Goal: Task Accomplishment & Management: Manage account settings

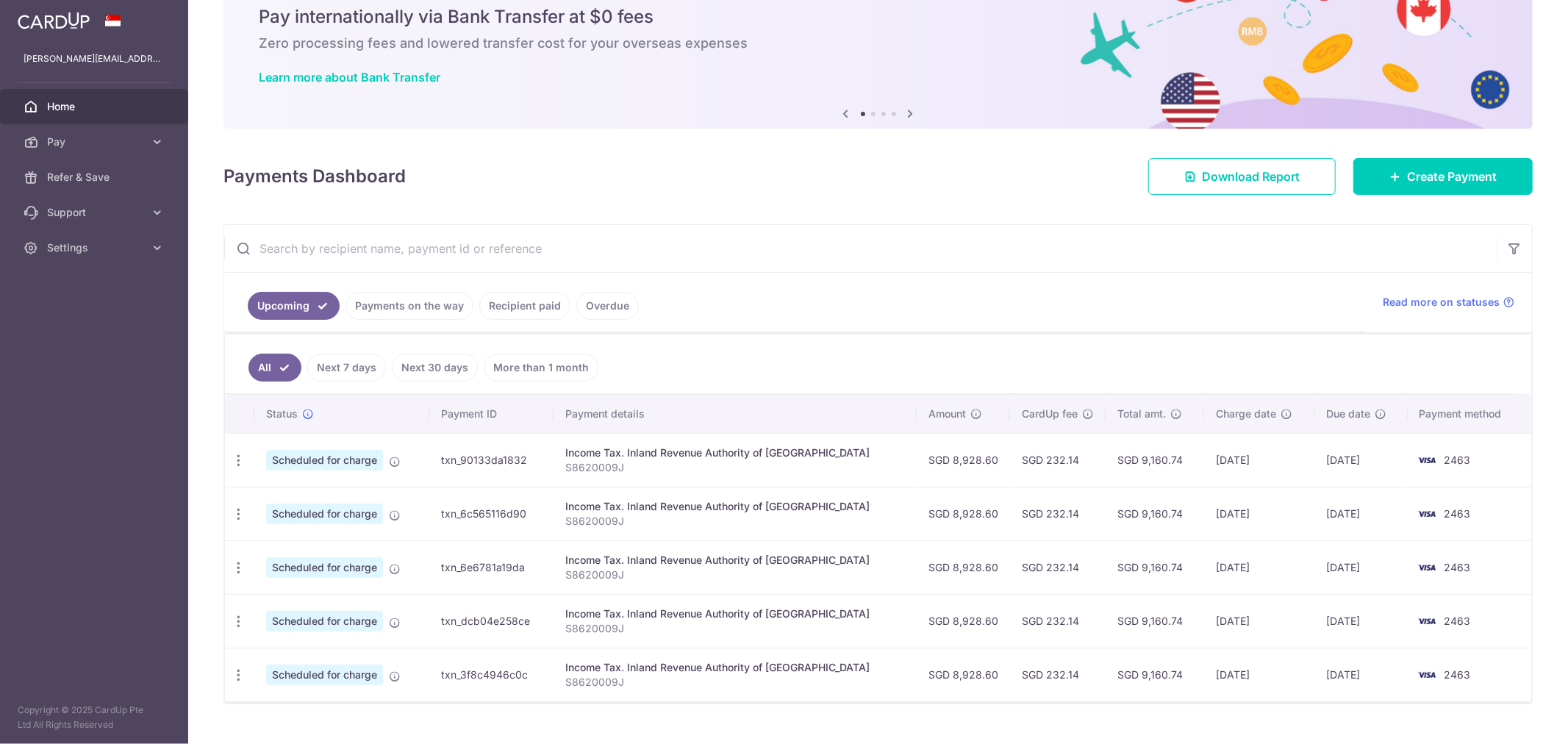
scroll to position [91, 0]
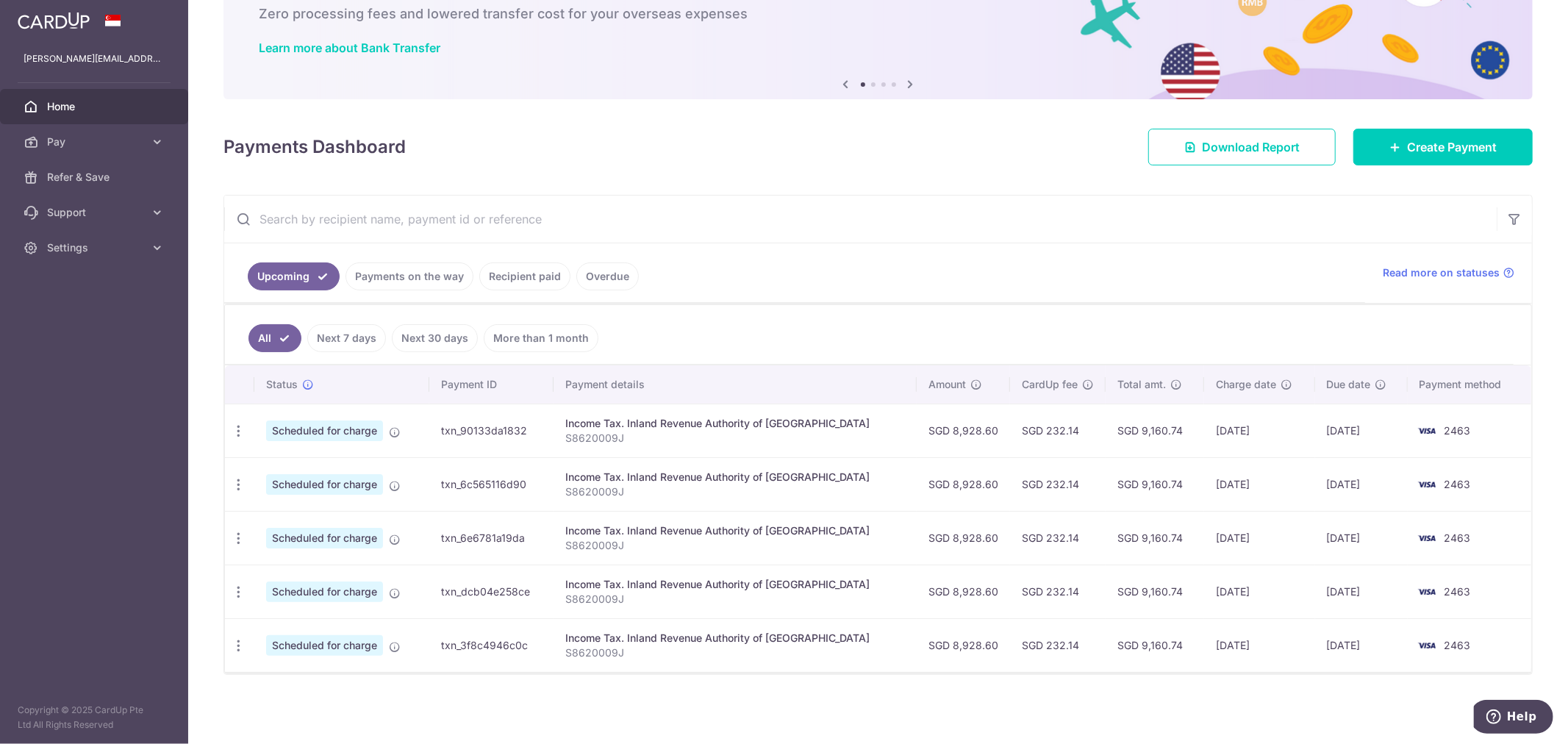
click at [747, 441] on td "2463" at bounding box center [1470, 430] width 124 height 54
click at [747, 421] on td "2463" at bounding box center [1470, 430] width 124 height 54
click at [747, 427] on td "26/10/2025" at bounding box center [1362, 430] width 93 height 54
click at [747, 427] on img at bounding box center [1427, 430] width 29 height 17
click at [235, 439] on div "Update payment Cancel payment" at bounding box center [238, 431] width 27 height 27
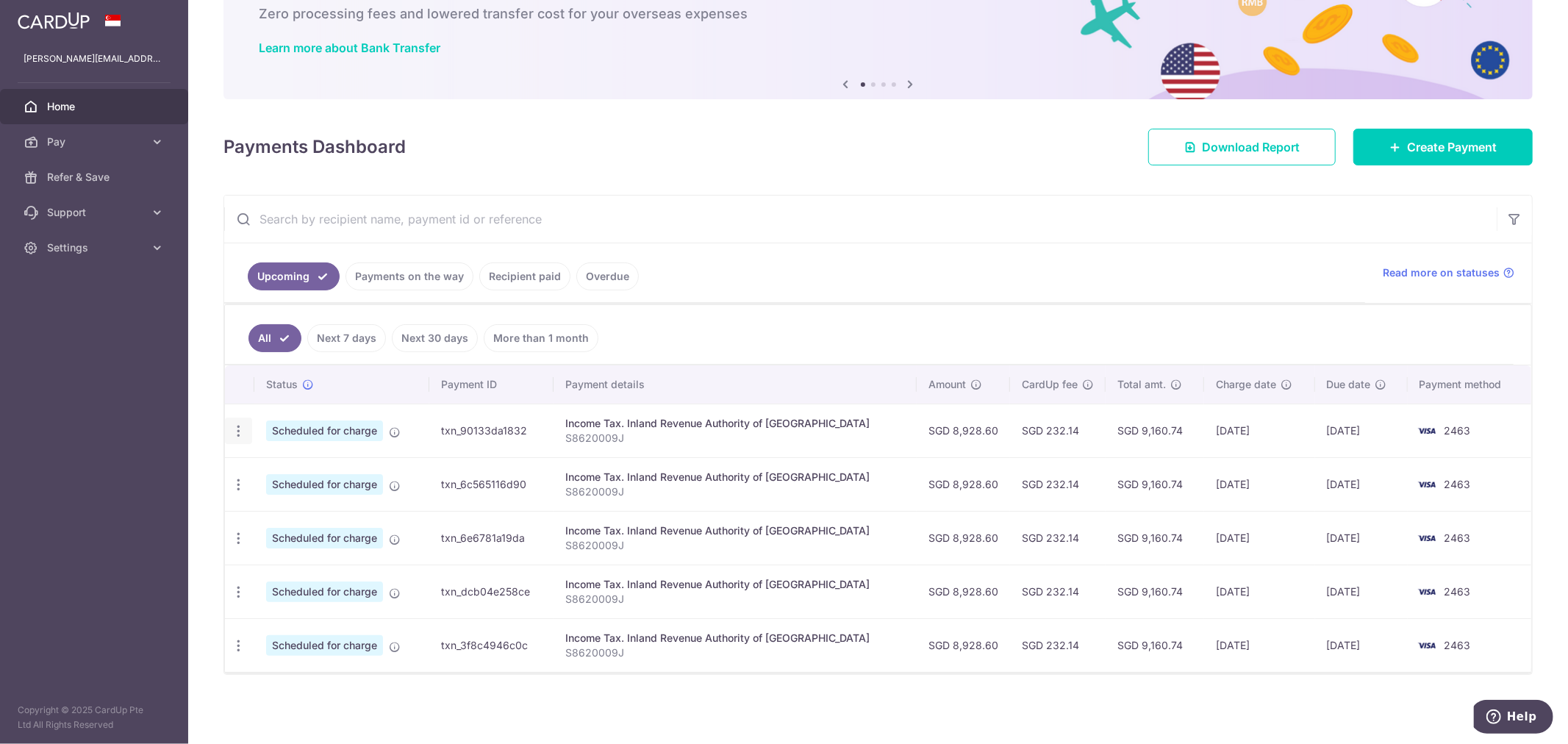
click at [237, 436] on icon "button" at bounding box center [238, 431] width 15 height 15
click at [268, 467] on span "Update payment" at bounding box center [317, 471] width 100 height 17
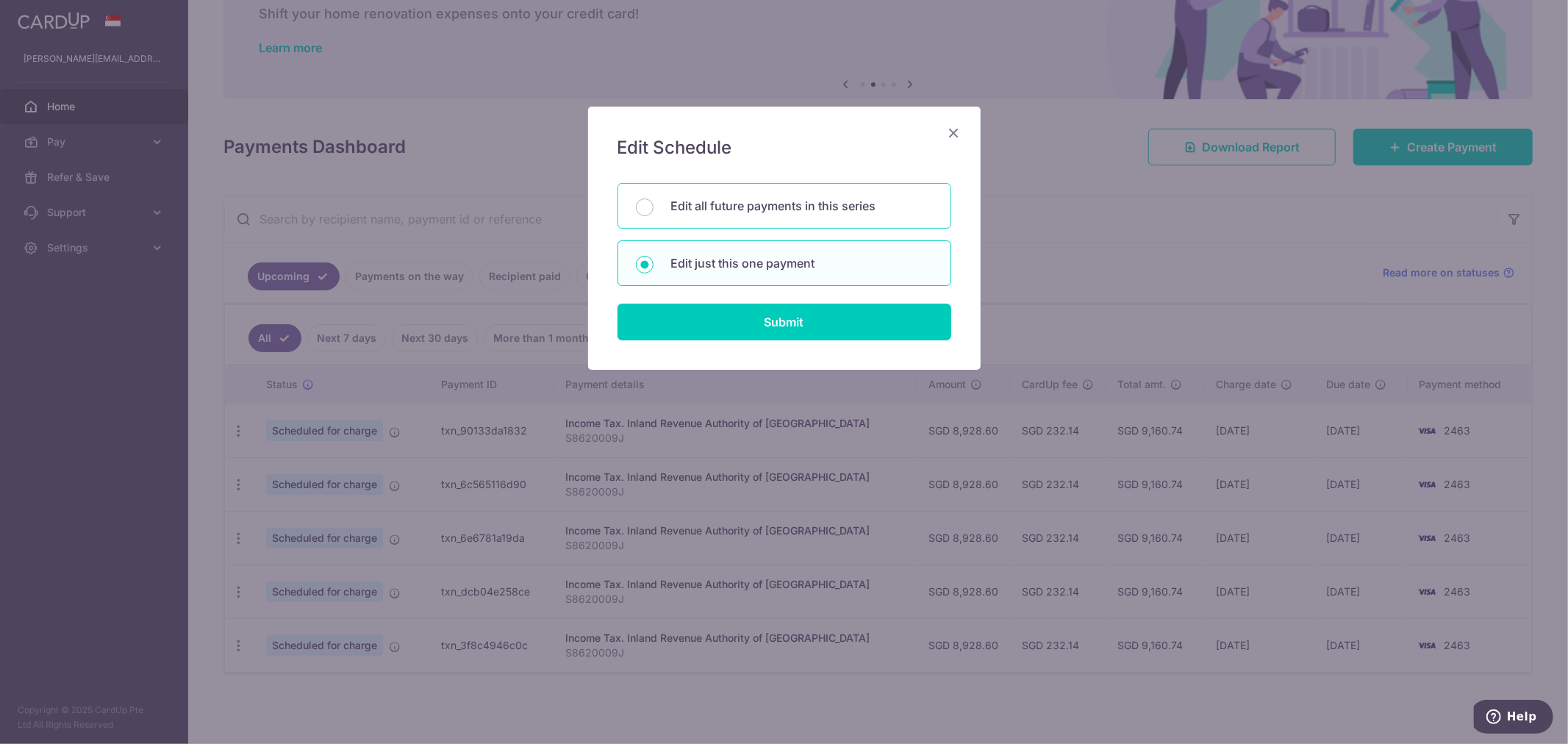
click at [726, 210] on p "Edit all future payments in this series" at bounding box center [802, 206] width 261 height 17
click at [653, 210] on input "Edit all future payments in this series" at bounding box center [645, 207] width 17 height 17
radio input "true"
drag, startPoint x: 718, startPoint y: 319, endPoint x: 799, endPoint y: 315, distance: 81.1
click at [719, 319] on input "Submit" at bounding box center [784, 322] width 334 height 37
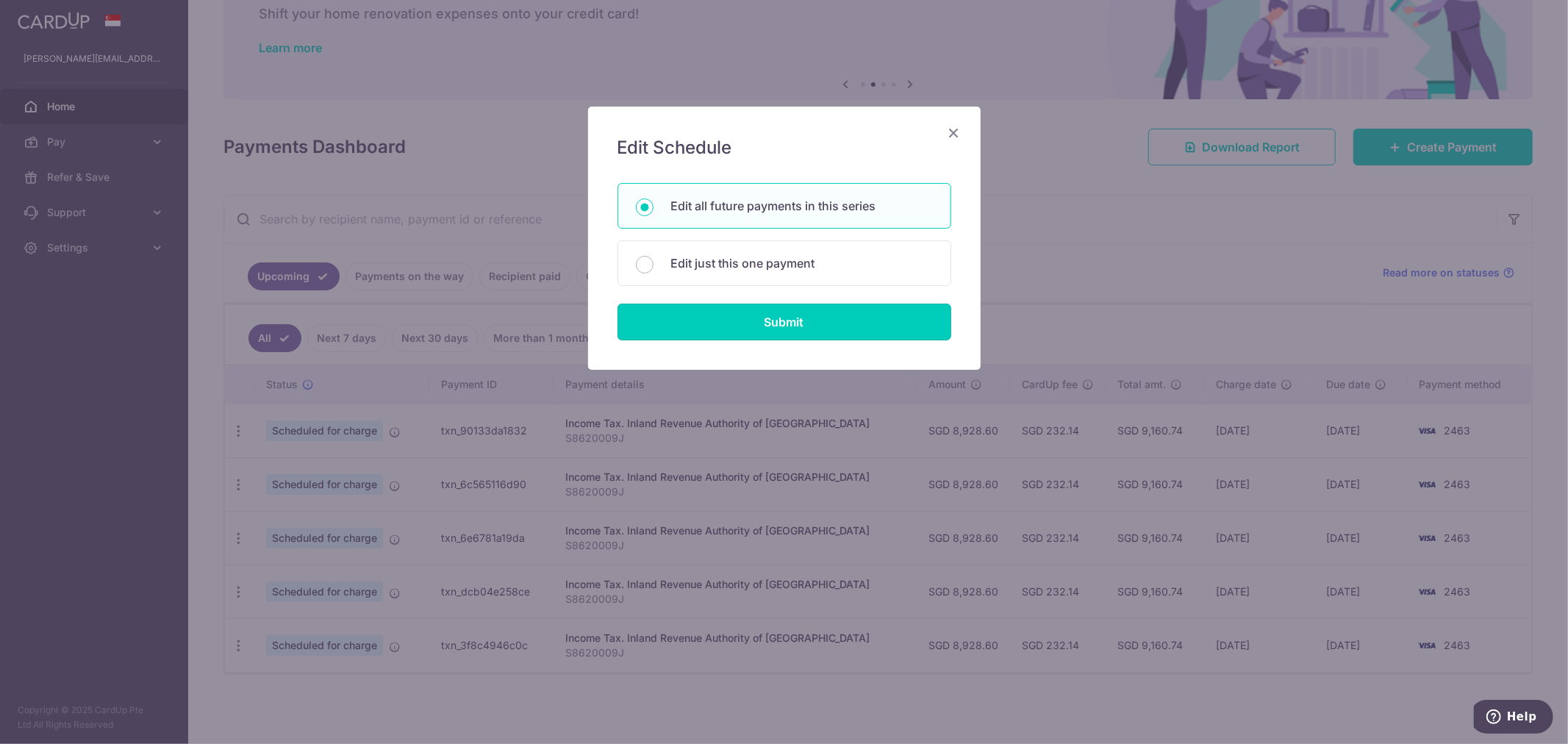
radio input "true"
type input "8,928.60"
type input "S8620009J"
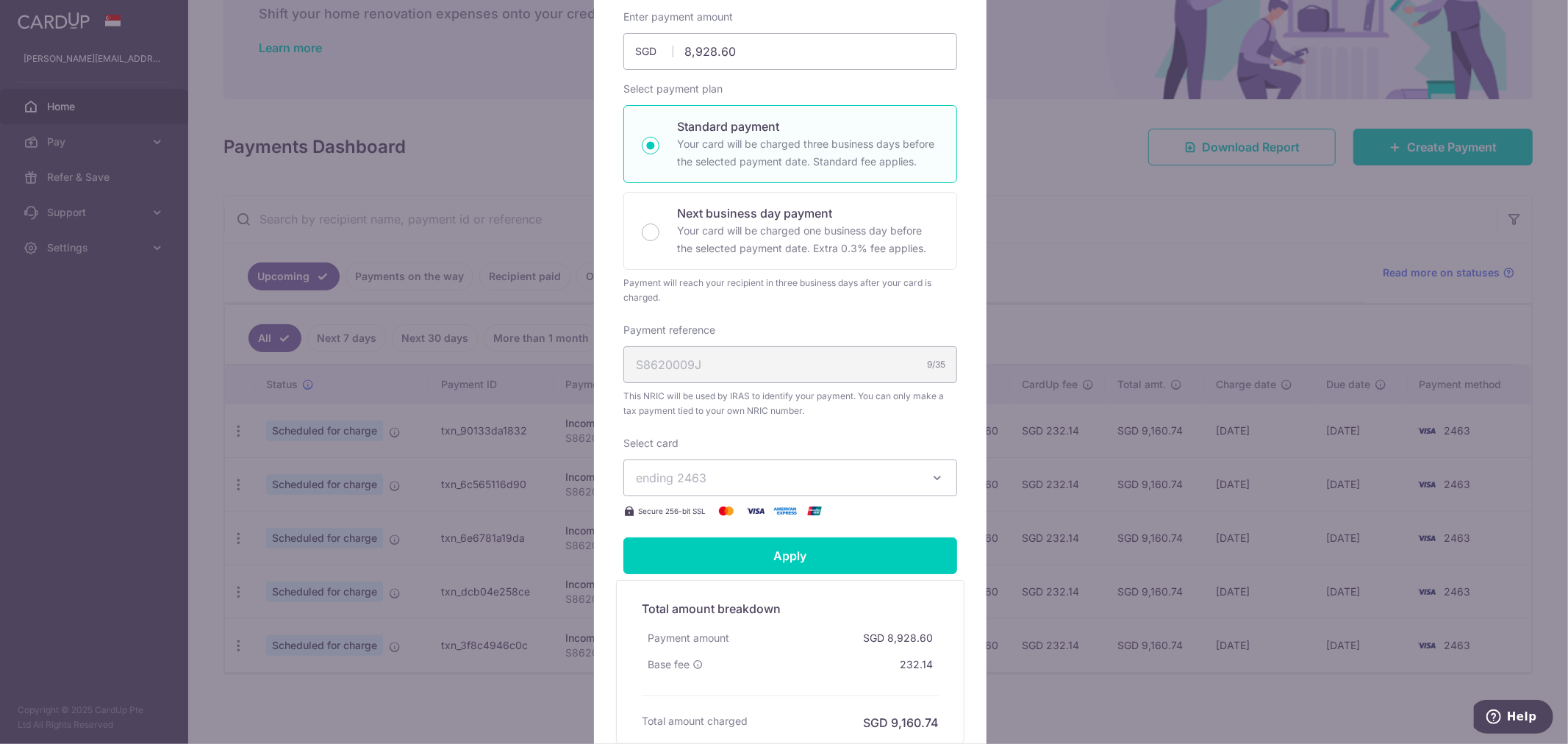
scroll to position [354, 0]
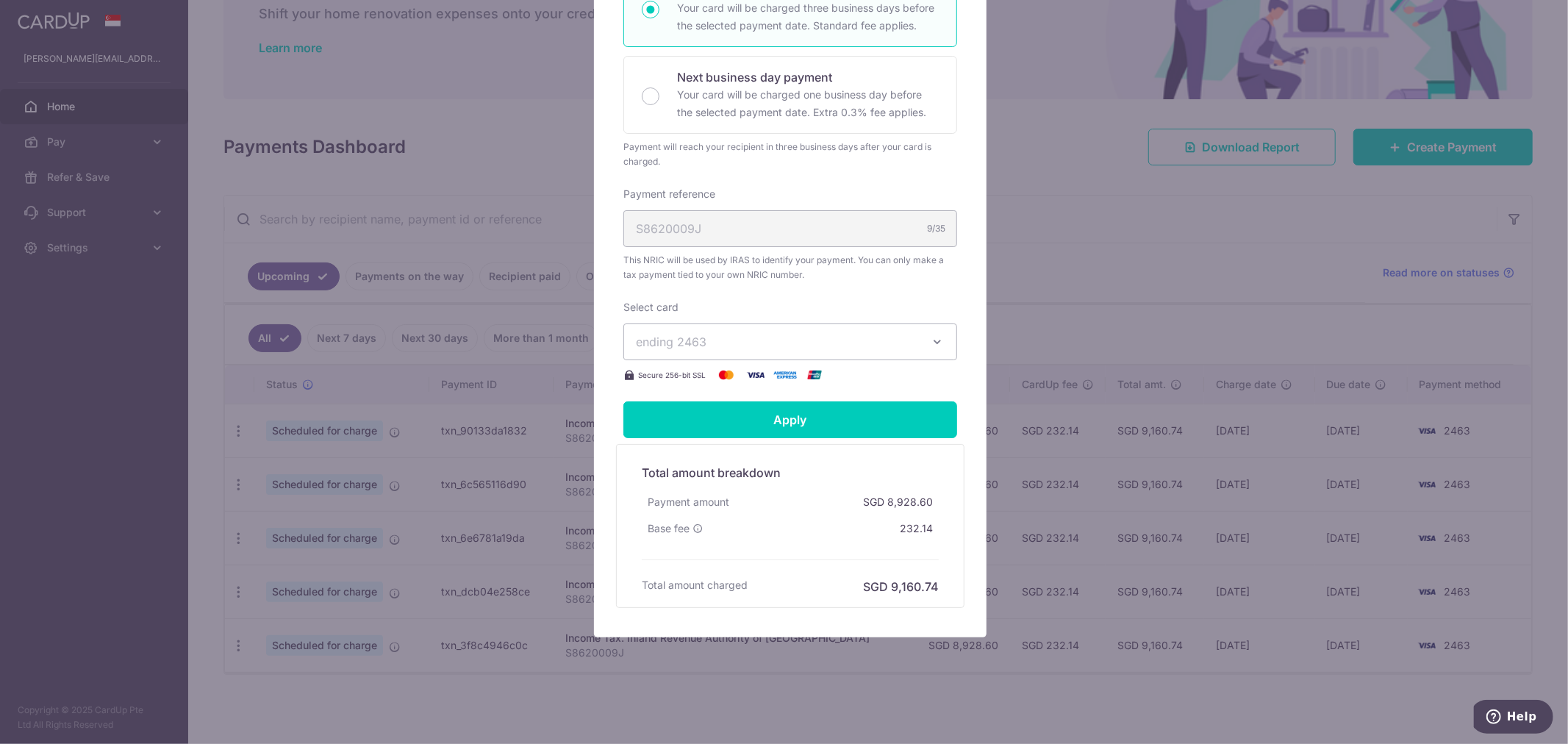
click at [747, 344] on span "ending 2463" at bounding box center [777, 342] width 283 height 17
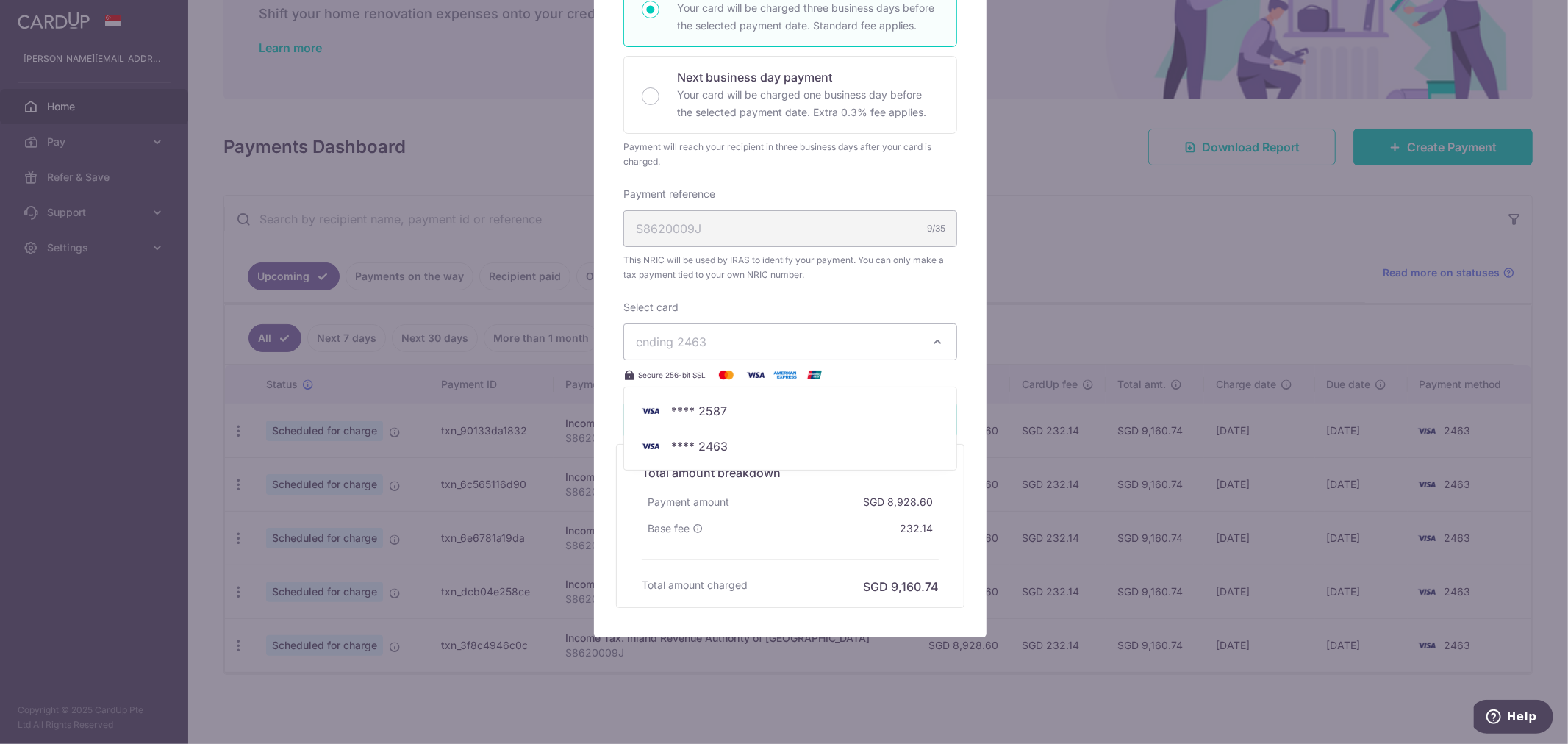
click at [747, 354] on button "ending 2463" at bounding box center [790, 342] width 334 height 37
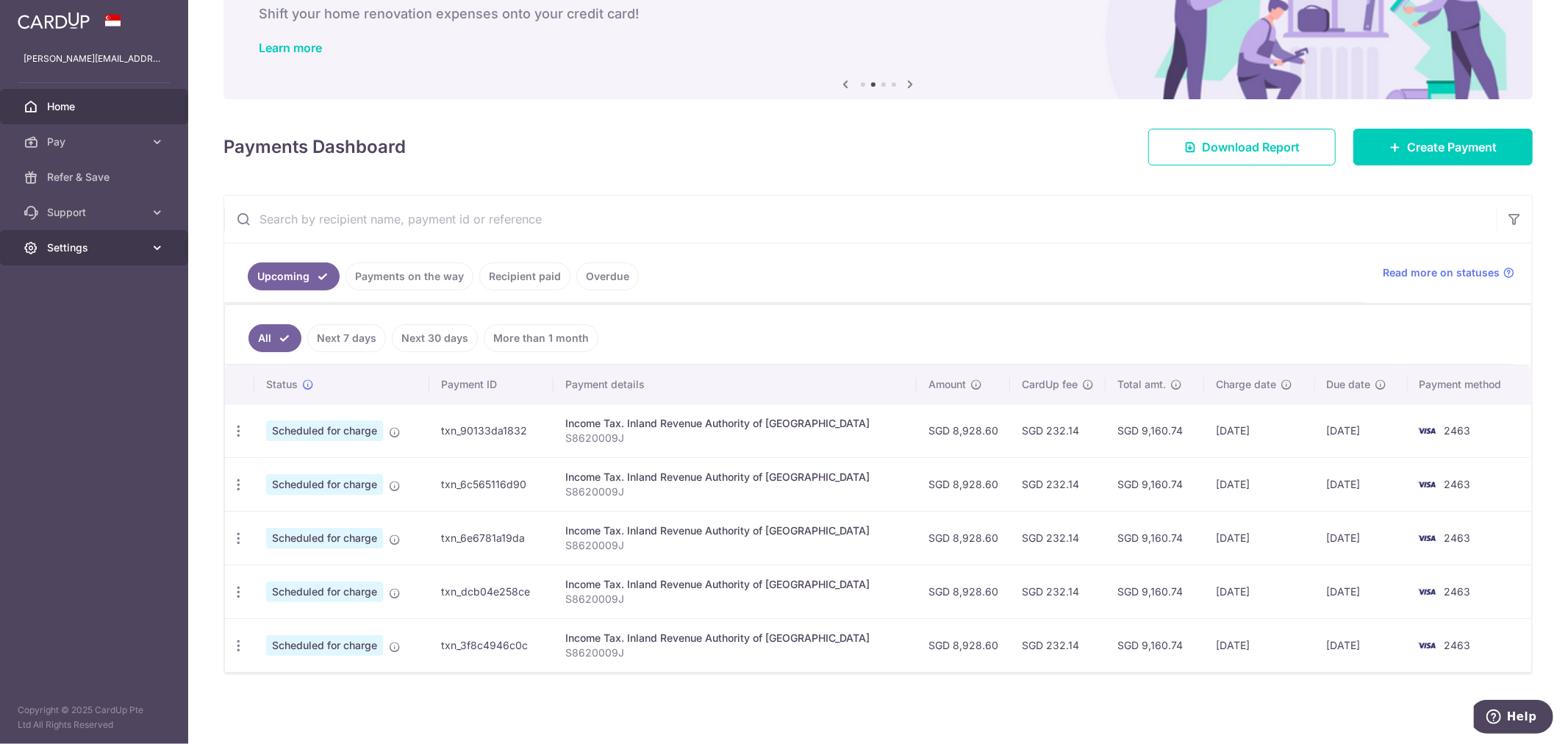
click at [141, 235] on link "Settings" at bounding box center [94, 248] width 188 height 36
click at [126, 288] on span "Account" at bounding box center [96, 283] width 97 height 14
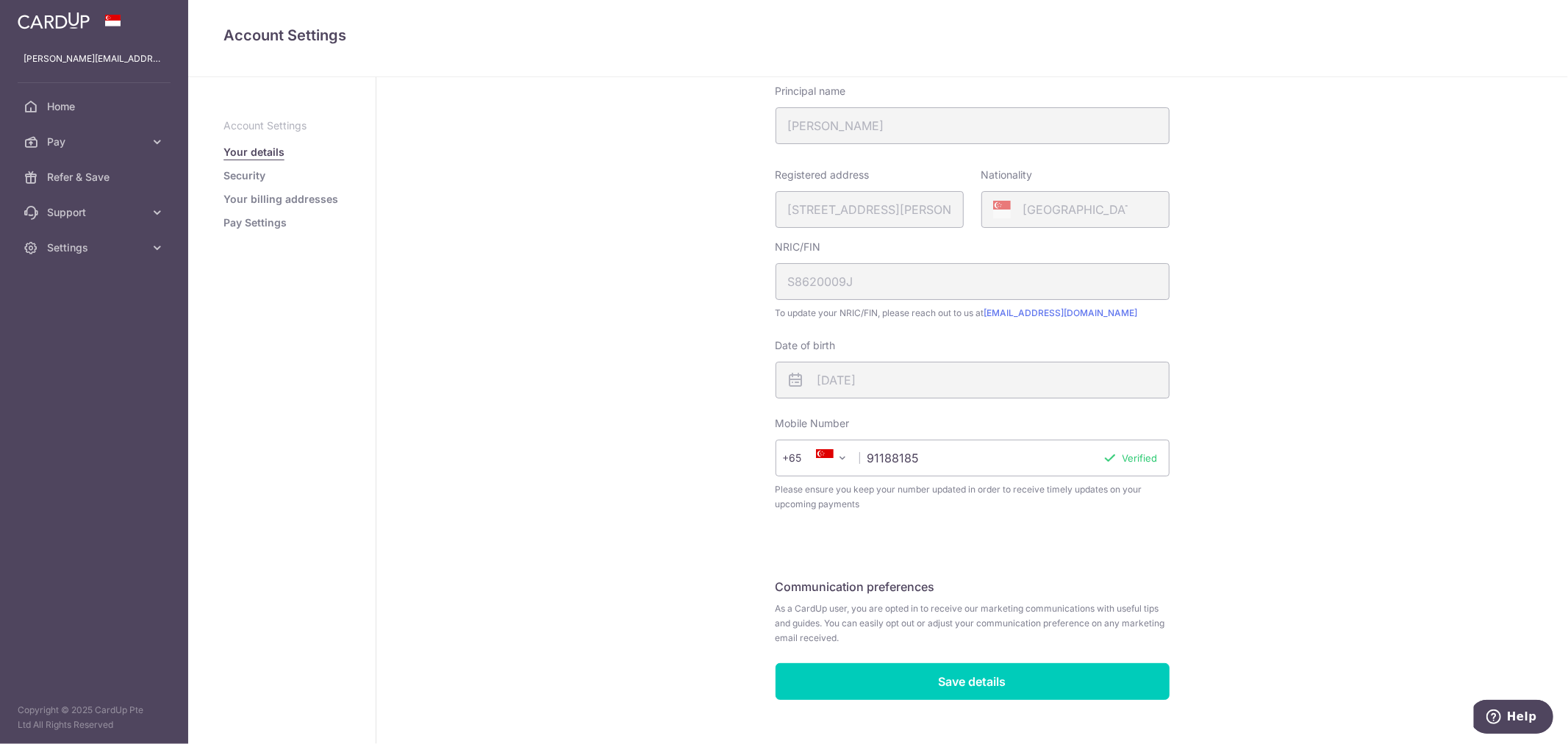
scroll to position [199, 0]
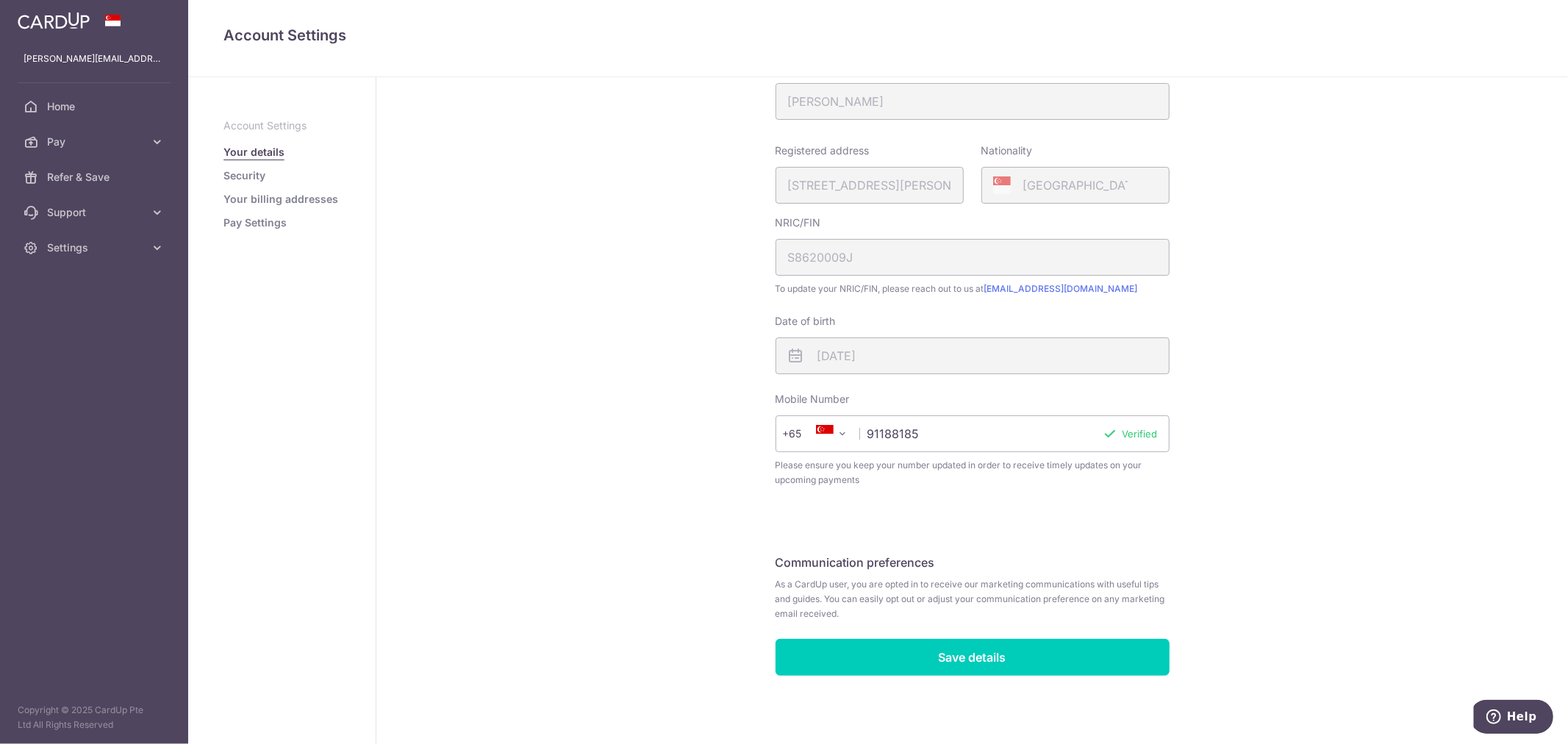
click at [261, 173] on link "Security" at bounding box center [244, 176] width 41 height 14
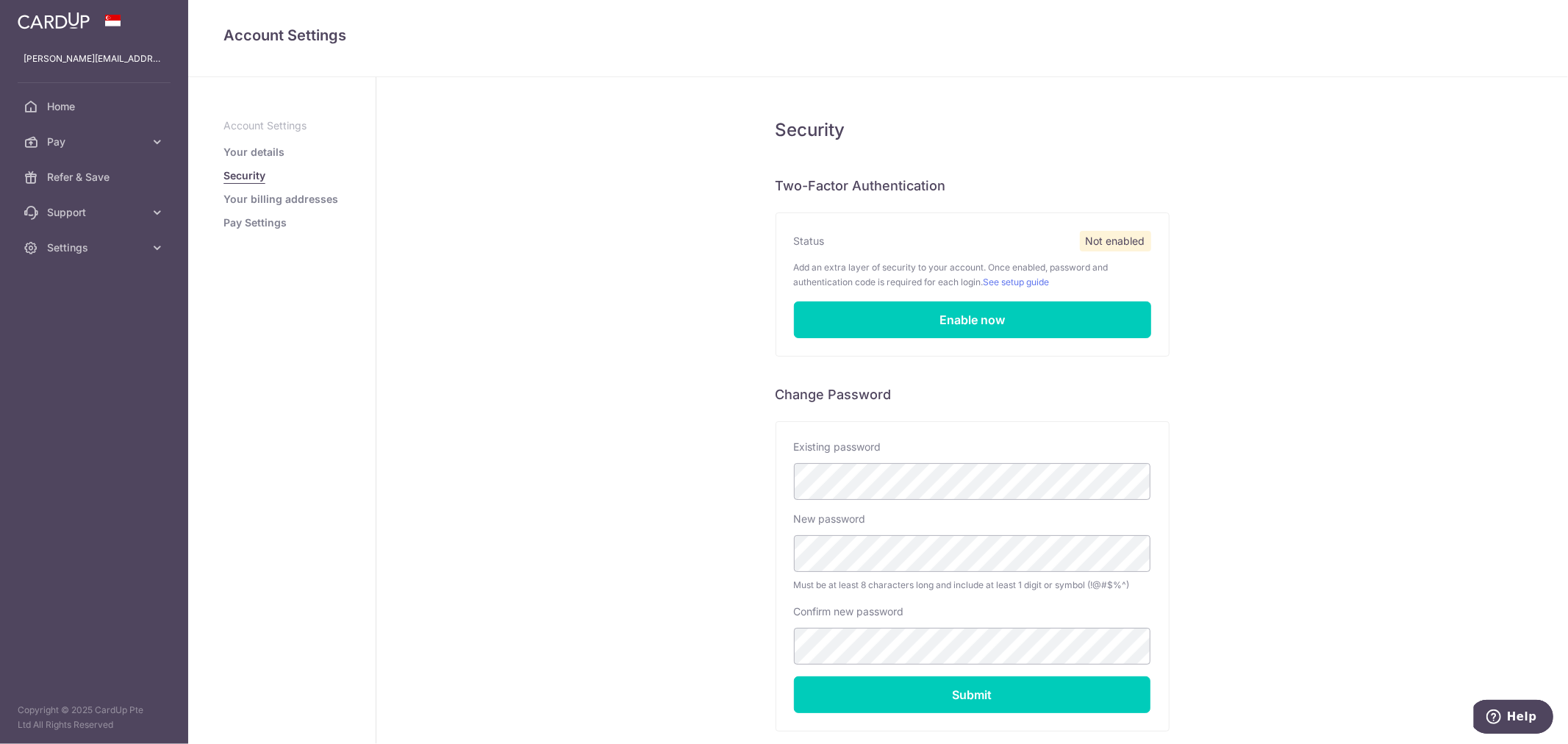
scroll to position [85, 0]
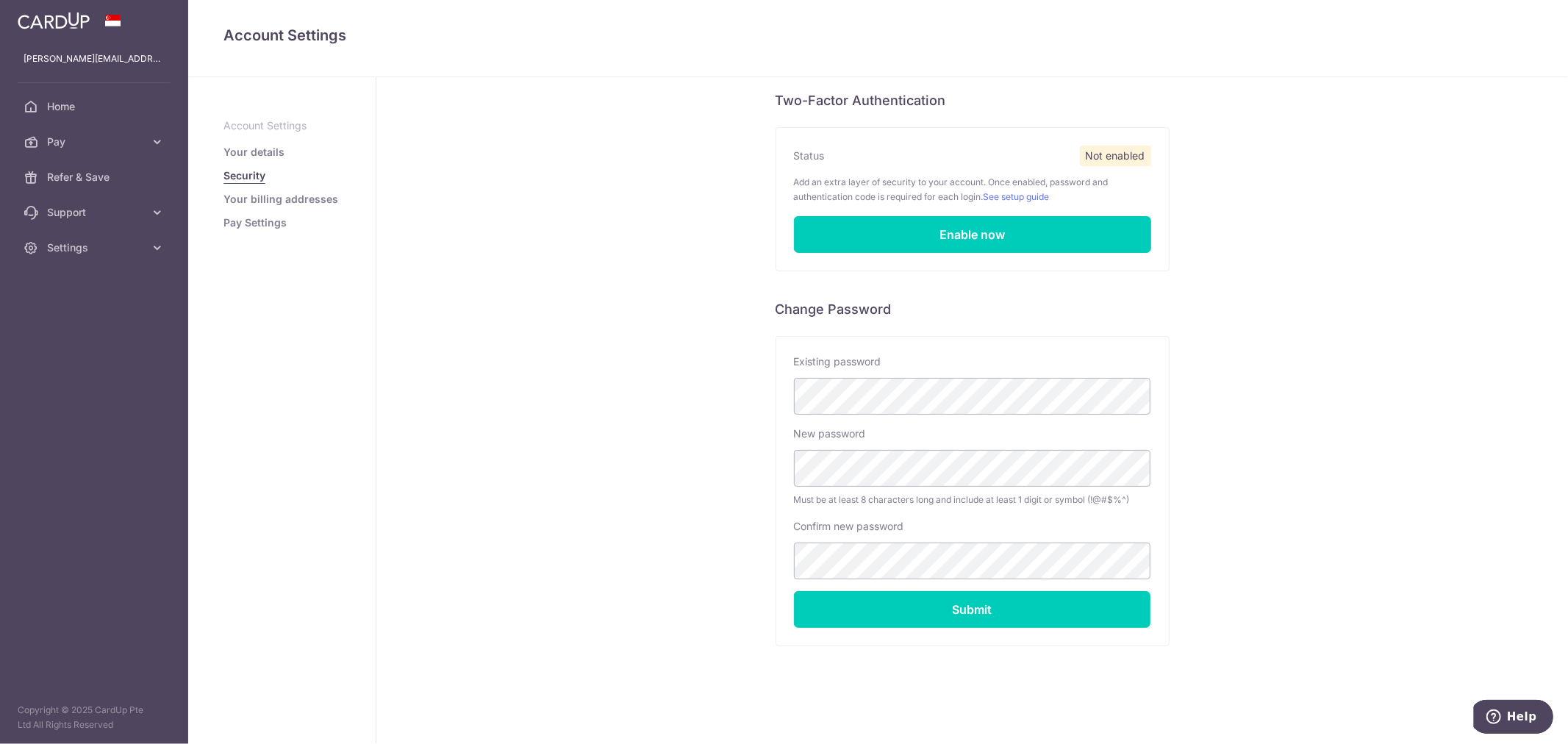
click at [270, 195] on link "Your billing addresses" at bounding box center [281, 199] width 115 height 14
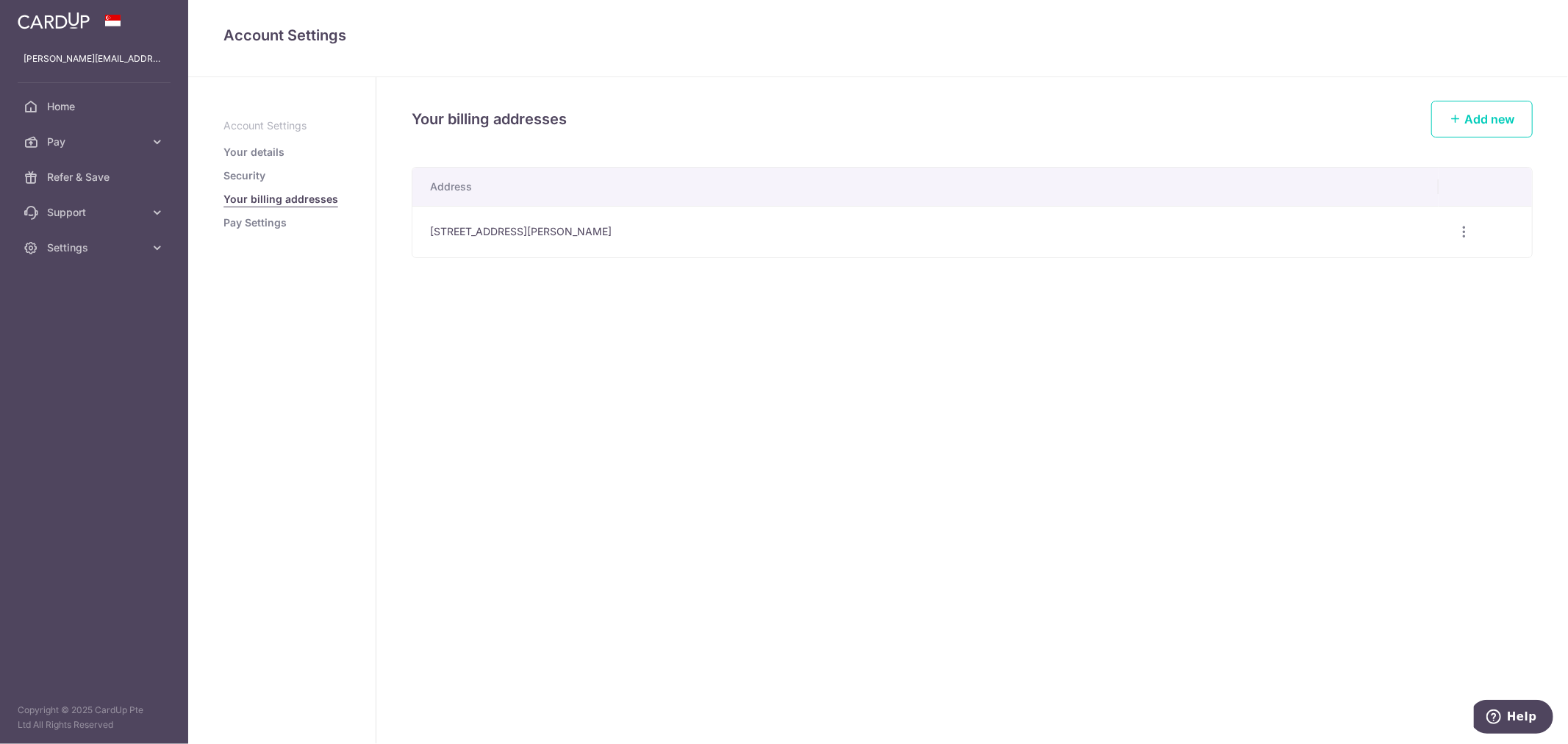
click at [270, 226] on link "Pay Settings" at bounding box center [256, 222] width 64 height 14
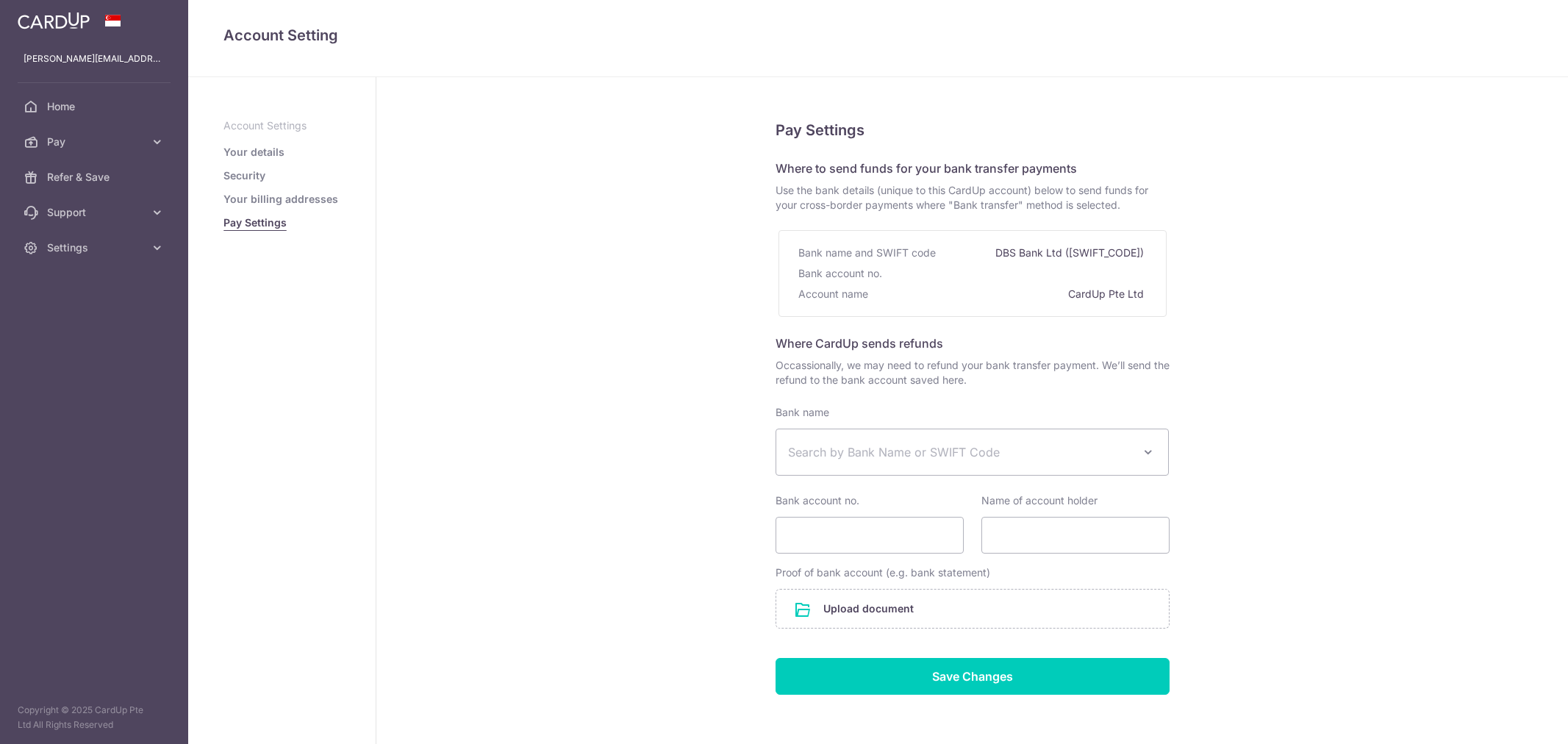
select select
click at [128, 105] on span "Home" at bounding box center [96, 106] width 97 height 14
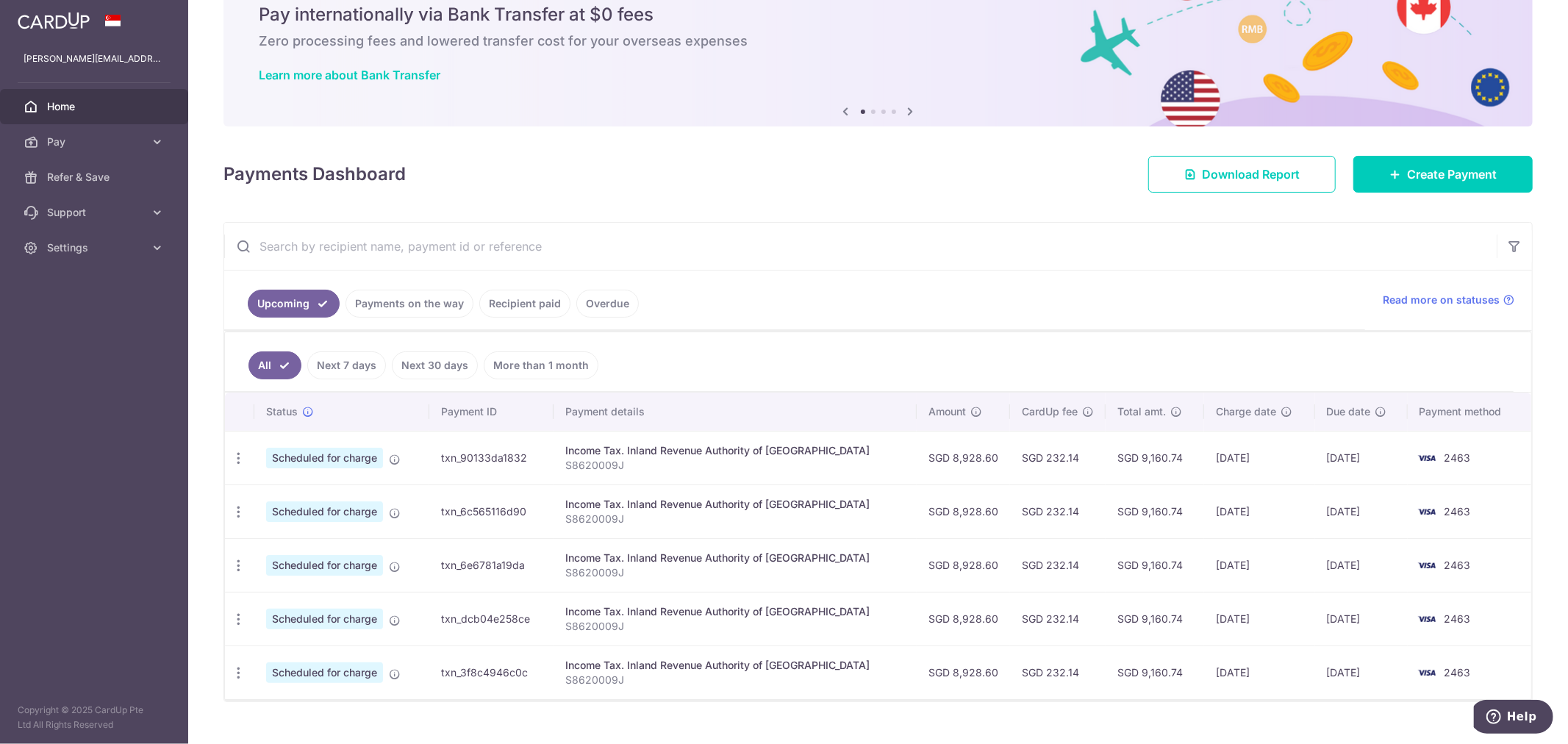
scroll to position [91, 0]
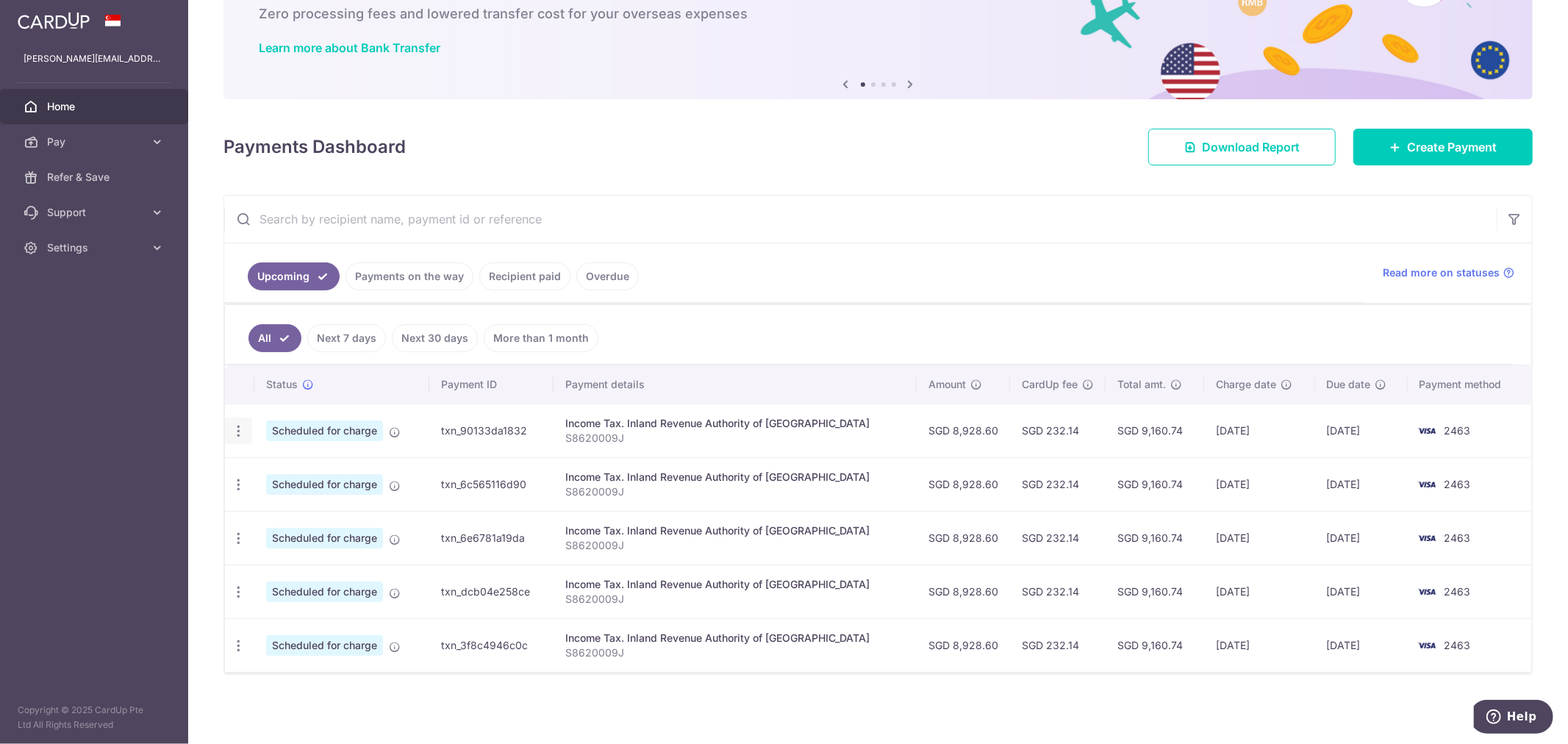
click at [237, 436] on icon "button" at bounding box center [238, 431] width 15 height 15
click at [253, 472] on icon at bounding box center [246, 471] width 17 height 17
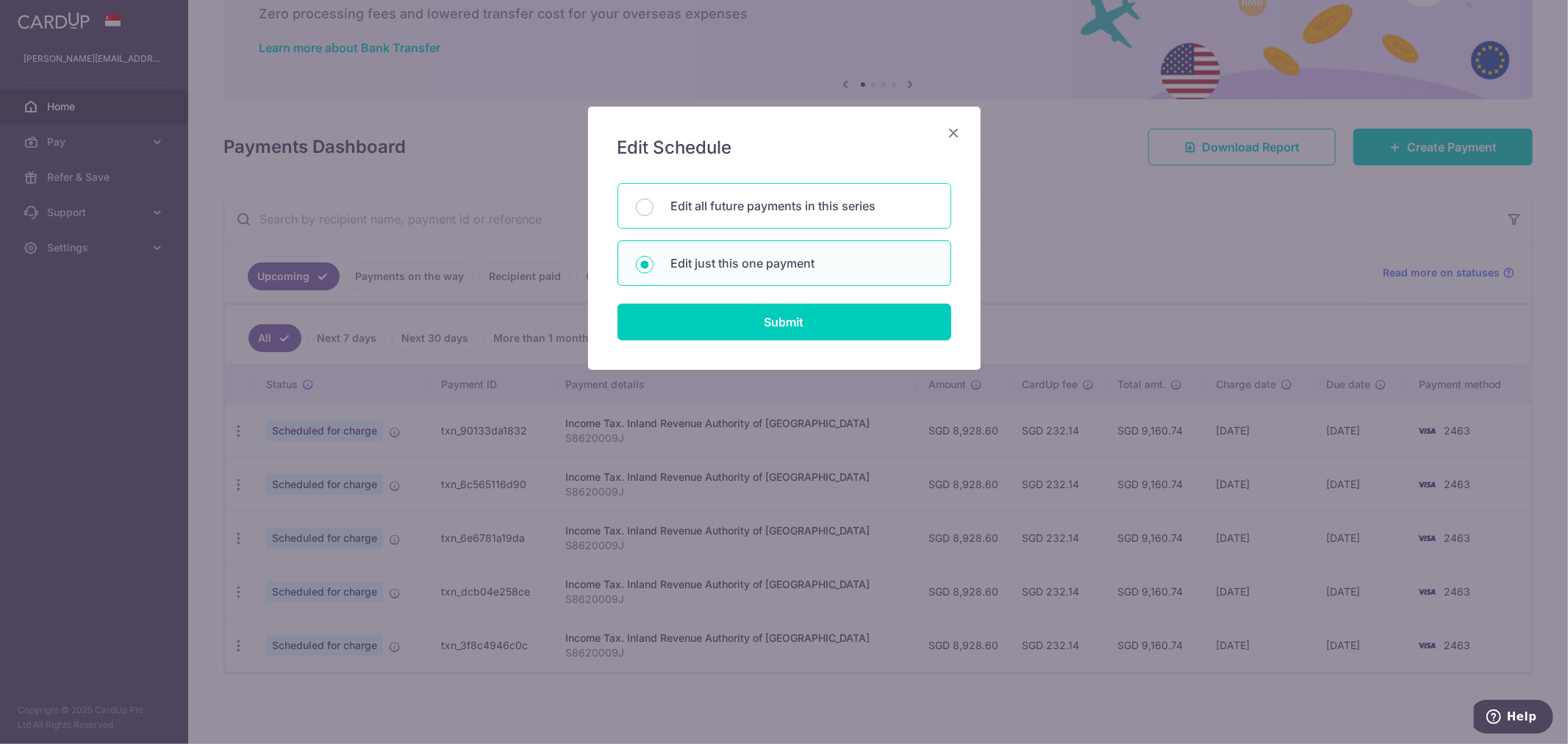
click at [761, 208] on p "Edit all future payments in this series" at bounding box center [802, 206] width 261 height 17
click at [653, 208] on input "Edit all future payments in this series" at bounding box center [645, 207] width 17 height 17
radio input "true"
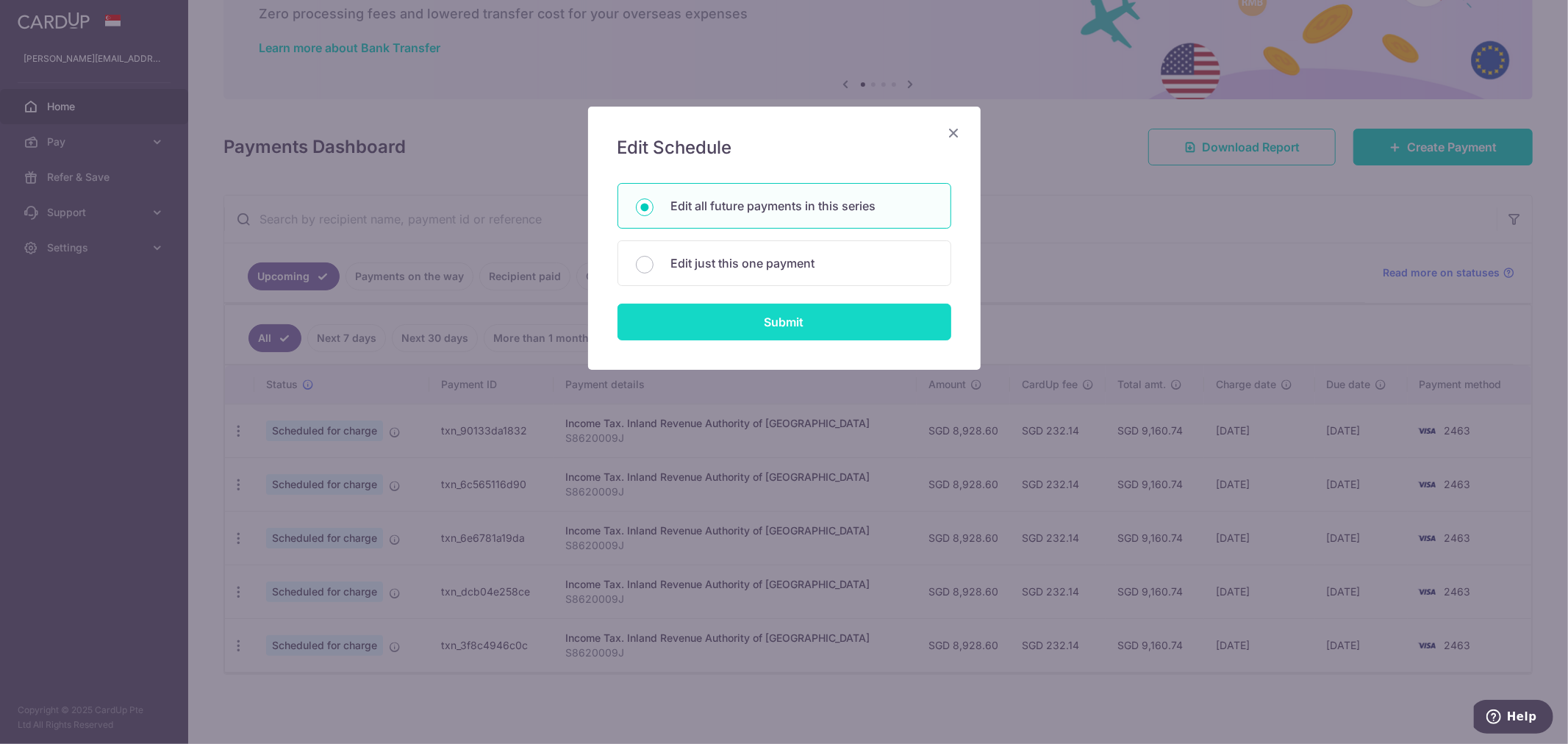
click at [740, 320] on input "Submit" at bounding box center [784, 322] width 334 height 37
radio input "true"
type input "8,928.60"
type input "S8620009J"
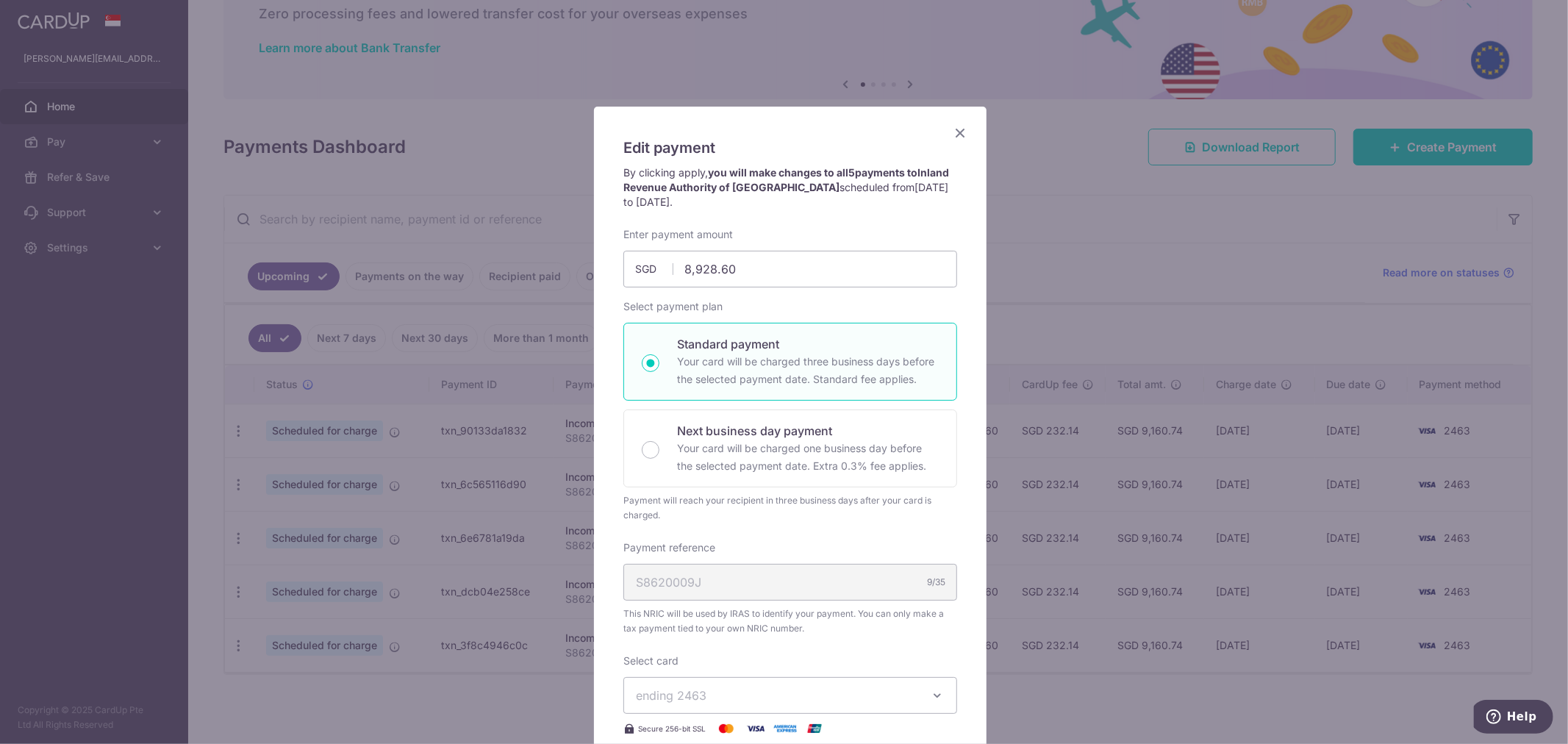
scroll to position [354, 0]
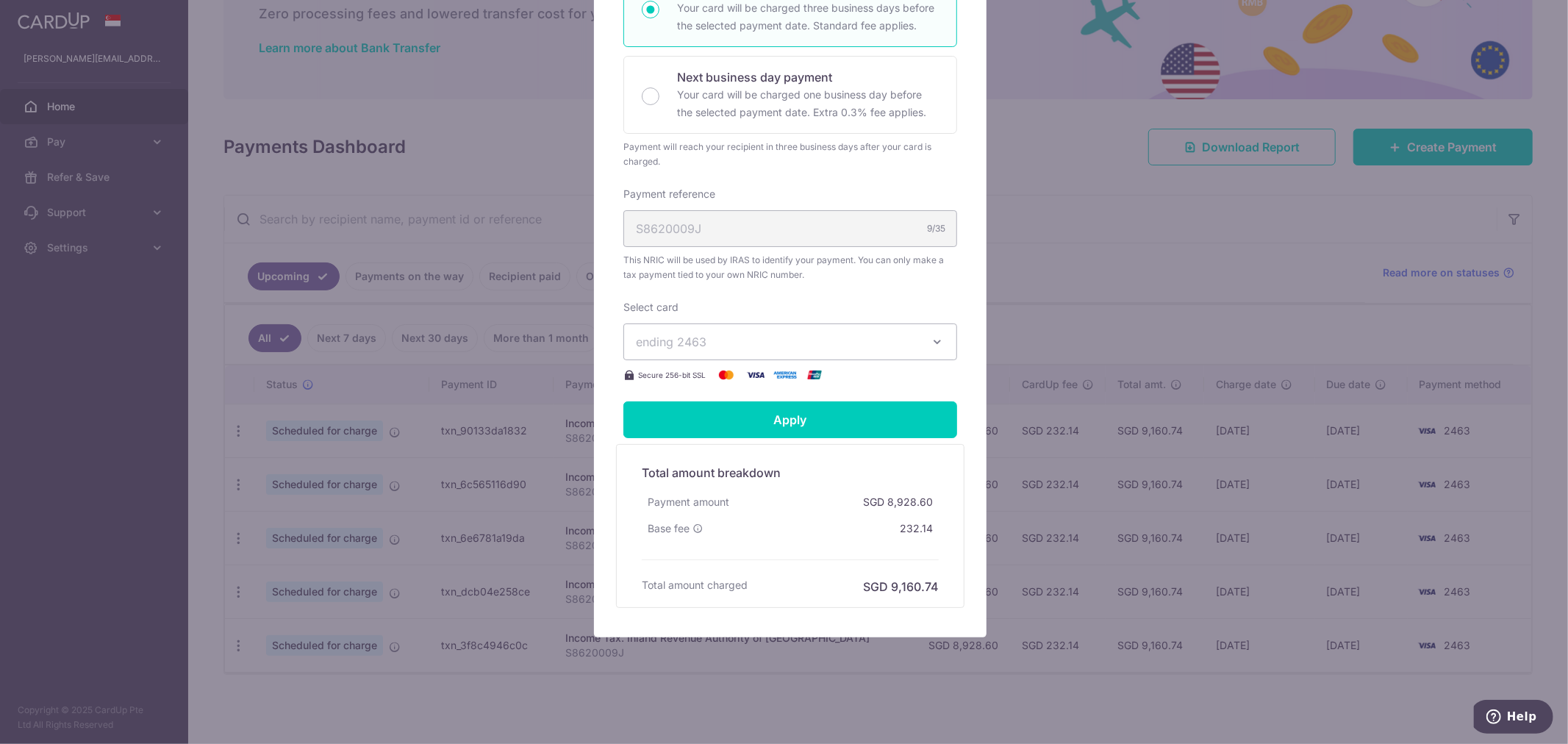
click at [758, 328] on button "ending 2463" at bounding box center [790, 342] width 334 height 37
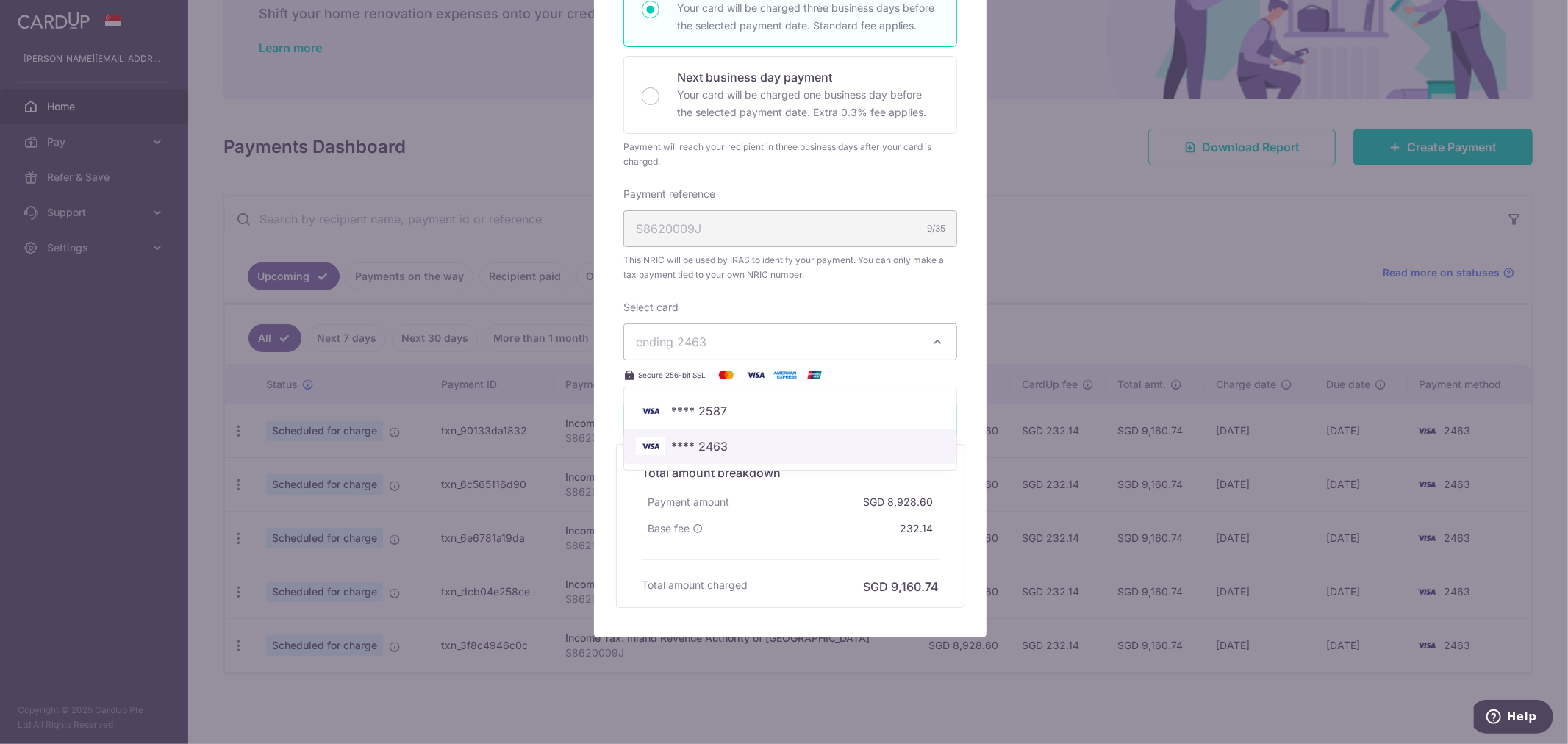
click at [693, 449] on span "**** 2463" at bounding box center [700, 446] width 57 height 17
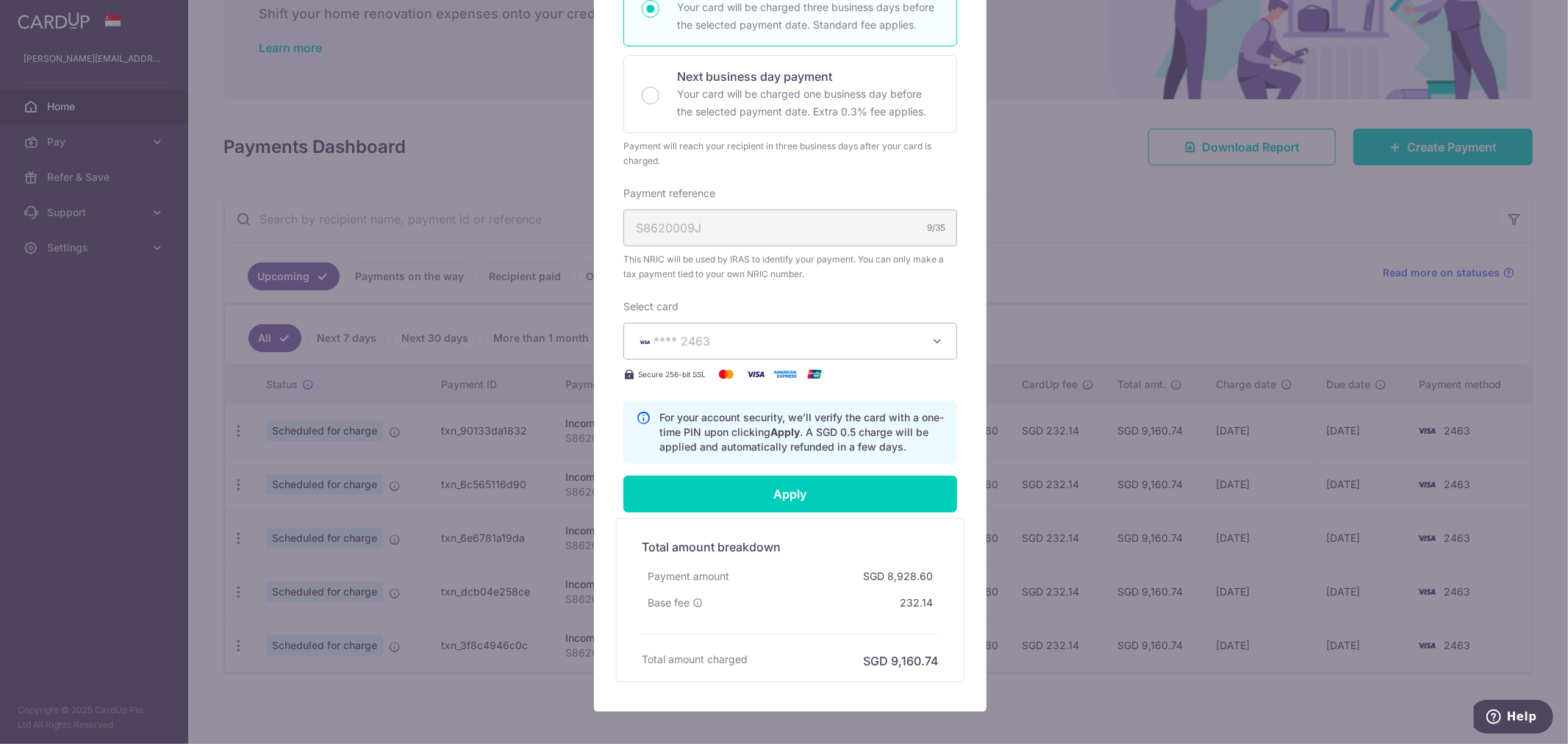
click at [729, 340] on span "**** 2463" at bounding box center [777, 341] width 283 height 17
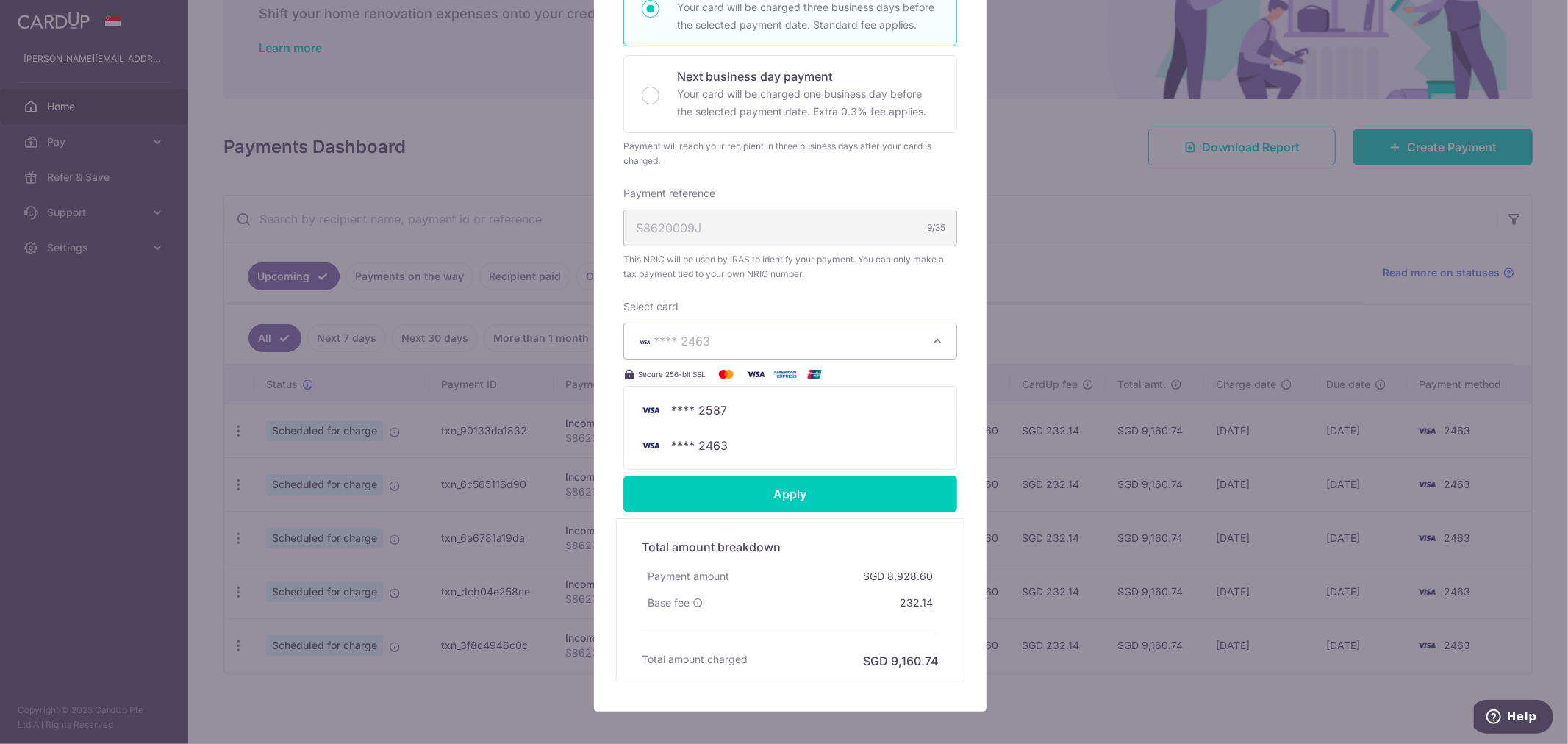
drag, startPoint x: 718, startPoint y: 409, endPoint x: 849, endPoint y: 310, distance: 164.2
click at [849, 310] on div "Select card **** 2463 **** 2587 **** 2463 Secure 256-bit SSL" at bounding box center [790, 341] width 334 height 84
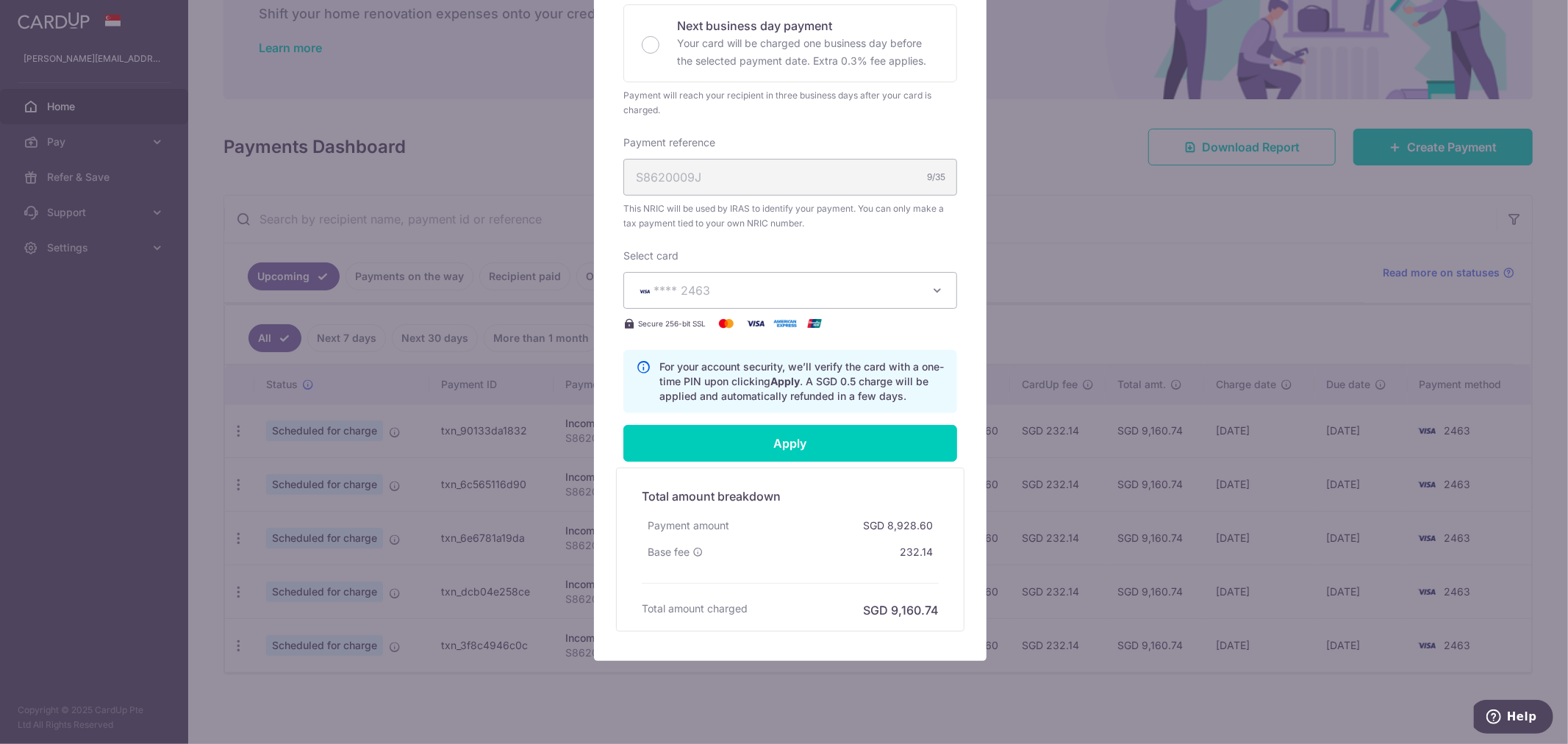
scroll to position [429, 0]
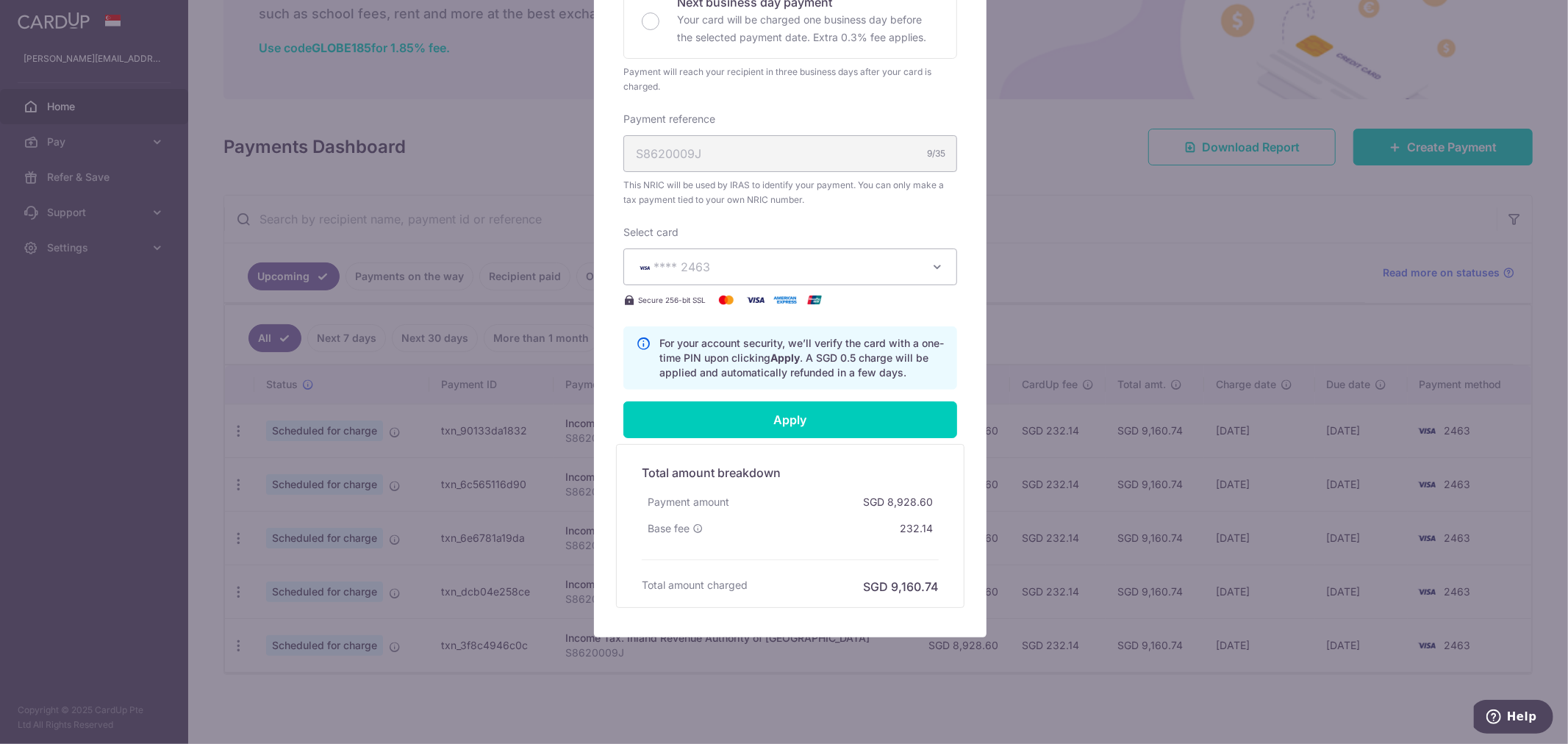
click at [94, 319] on div "Edit payment By clicking apply, you will make changes to all 5 payments to Inla…" at bounding box center [784, 372] width 1568 height 744
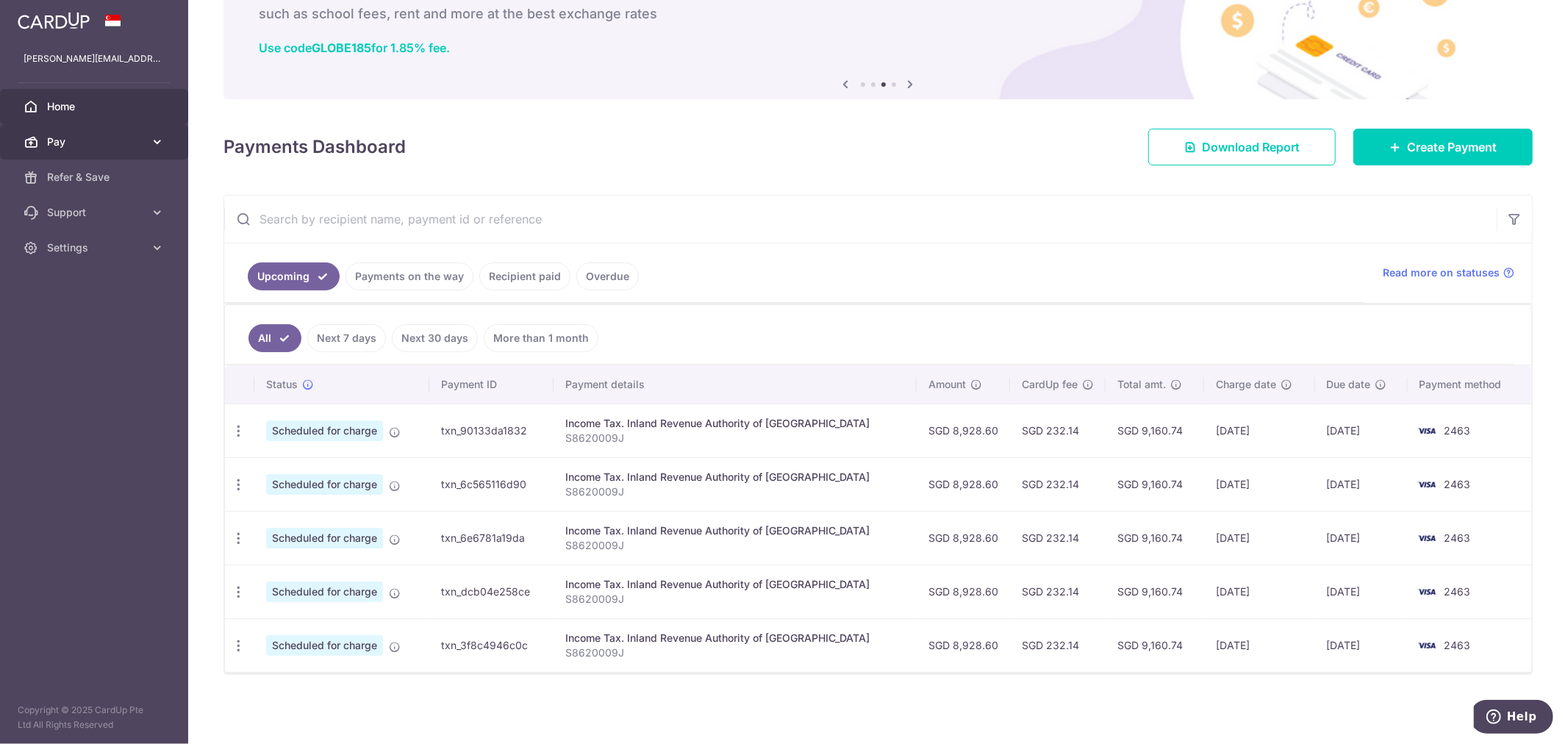
click at [103, 131] on link "Pay" at bounding box center [94, 142] width 188 height 36
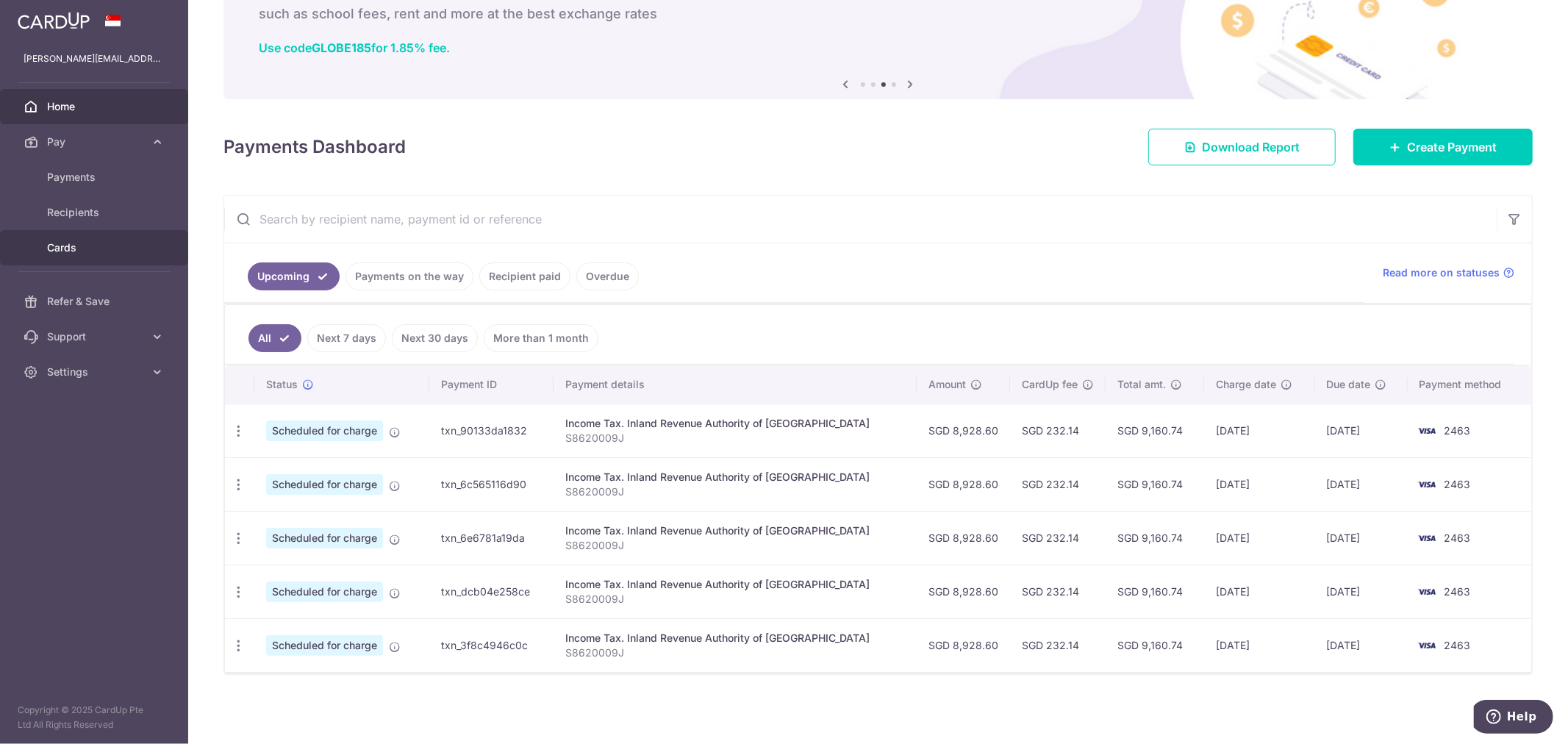
click at [79, 241] on span "Cards" at bounding box center [96, 247] width 97 height 14
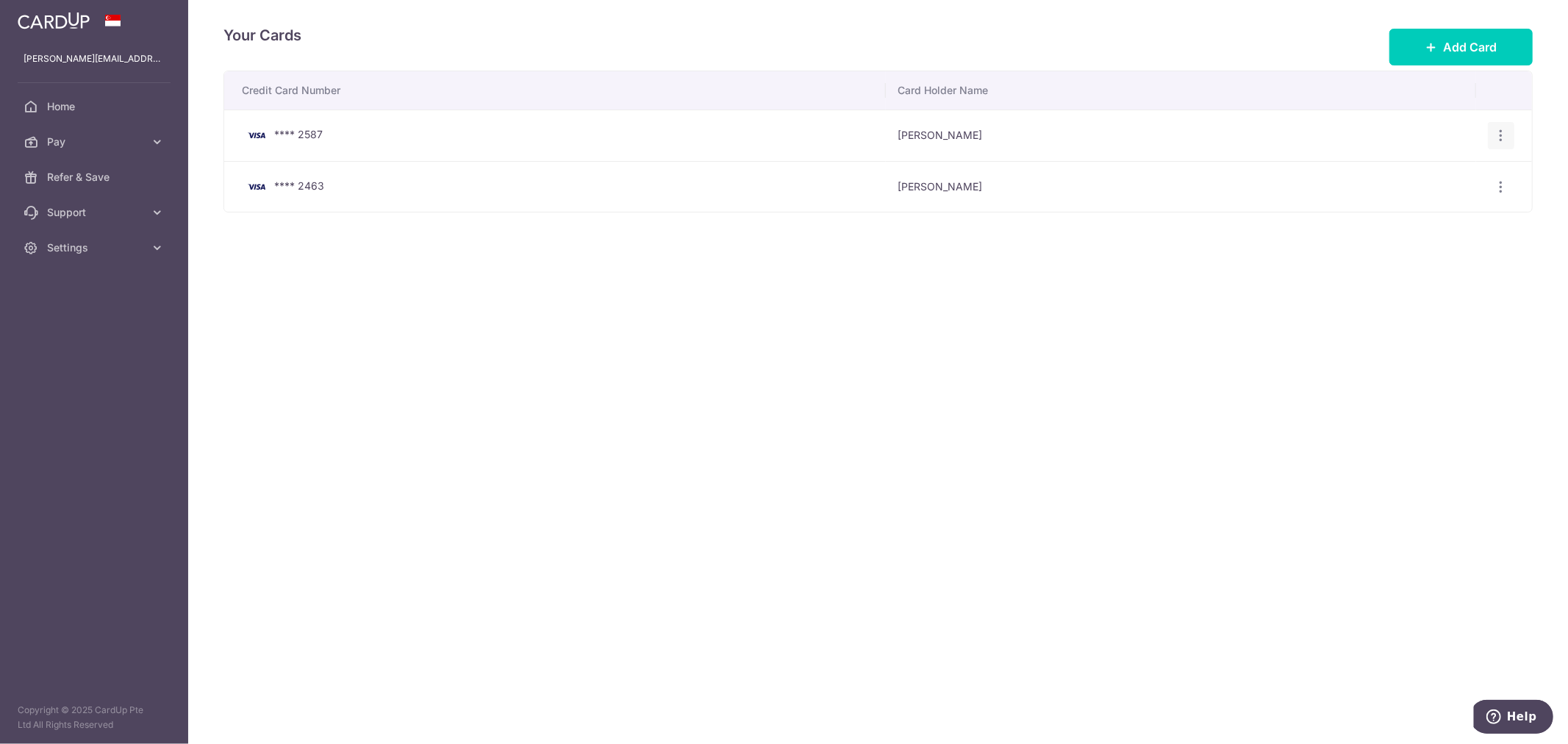
click at [1507, 137] on icon "button" at bounding box center [1501, 136] width 15 height 15
click at [1428, 202] on link "Delete" at bounding box center [1437, 211] width 152 height 36
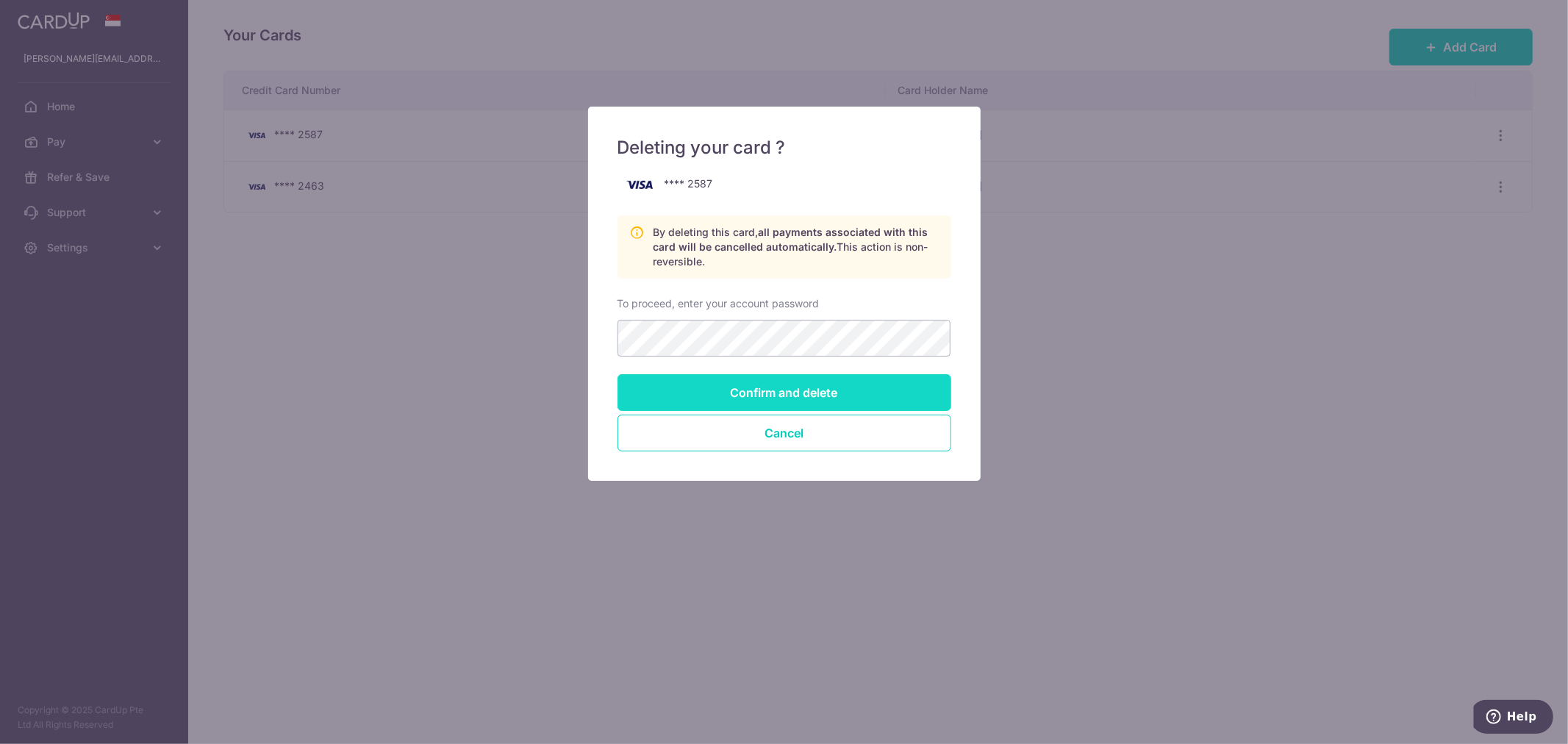
click at [777, 381] on input "Confirm and delete" at bounding box center [784, 393] width 334 height 37
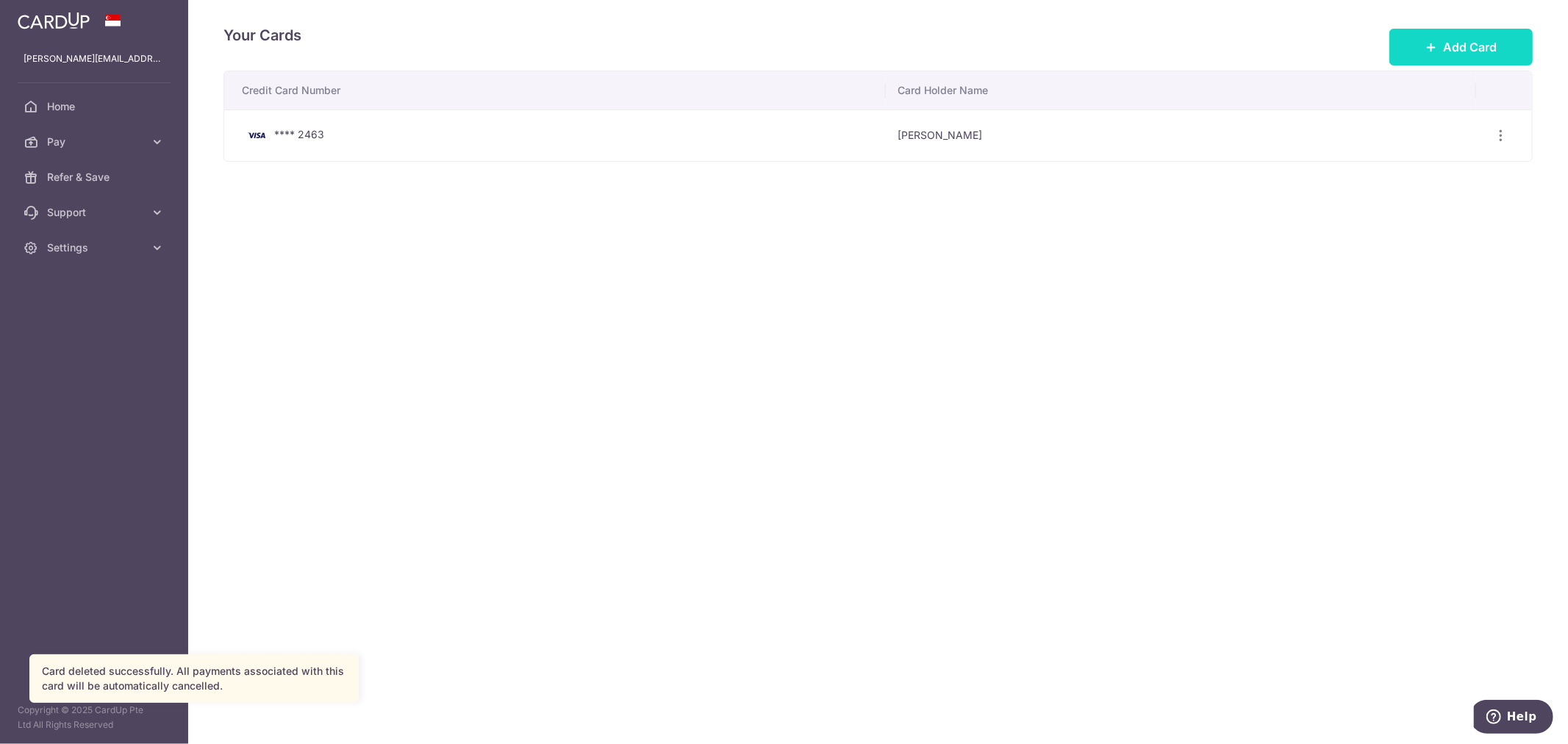
click at [1491, 49] on span "Add Card" at bounding box center [1471, 47] width 54 height 17
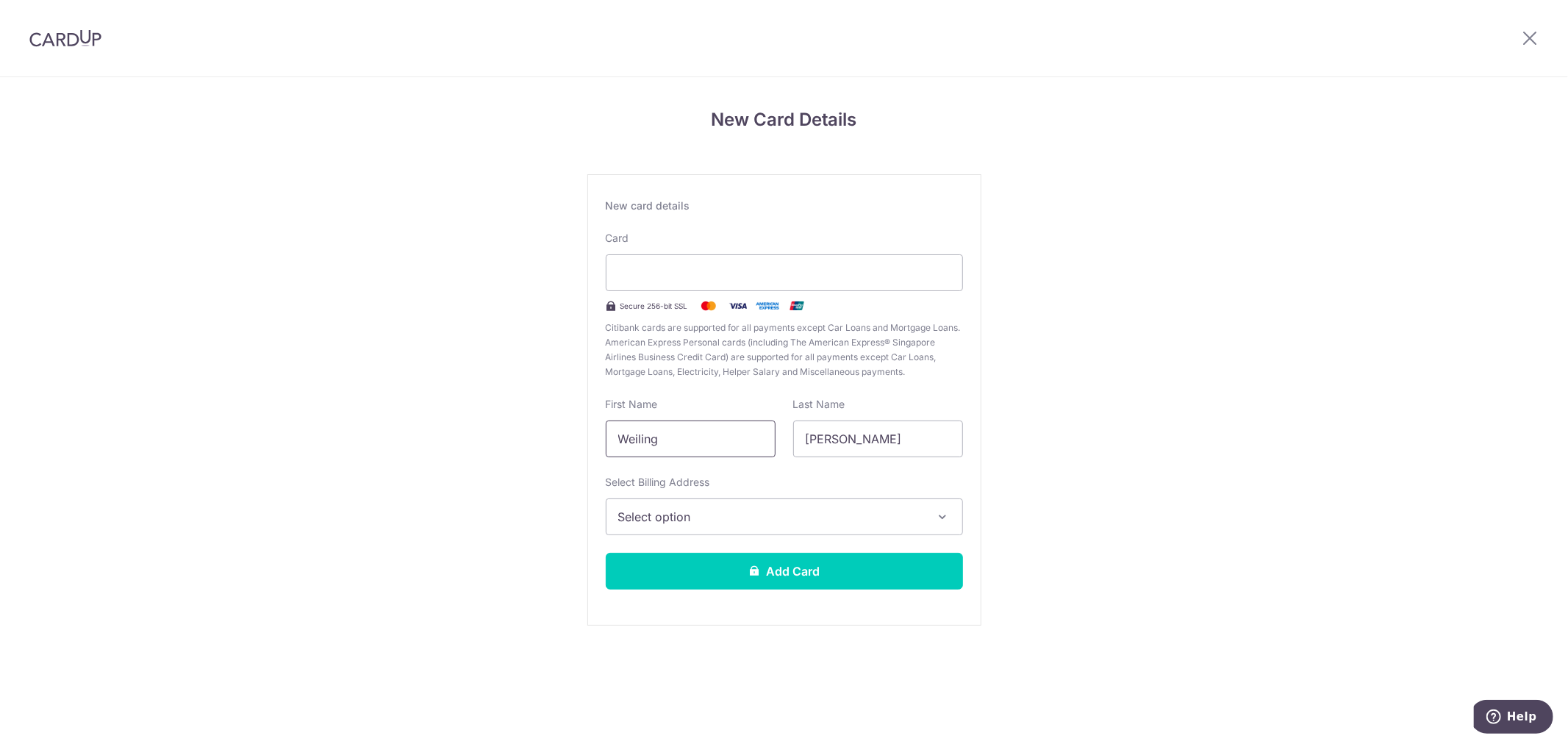
click at [650, 443] on input "Weiling" at bounding box center [691, 439] width 170 height 37
click at [727, 506] on button "Select option" at bounding box center [784, 517] width 357 height 37
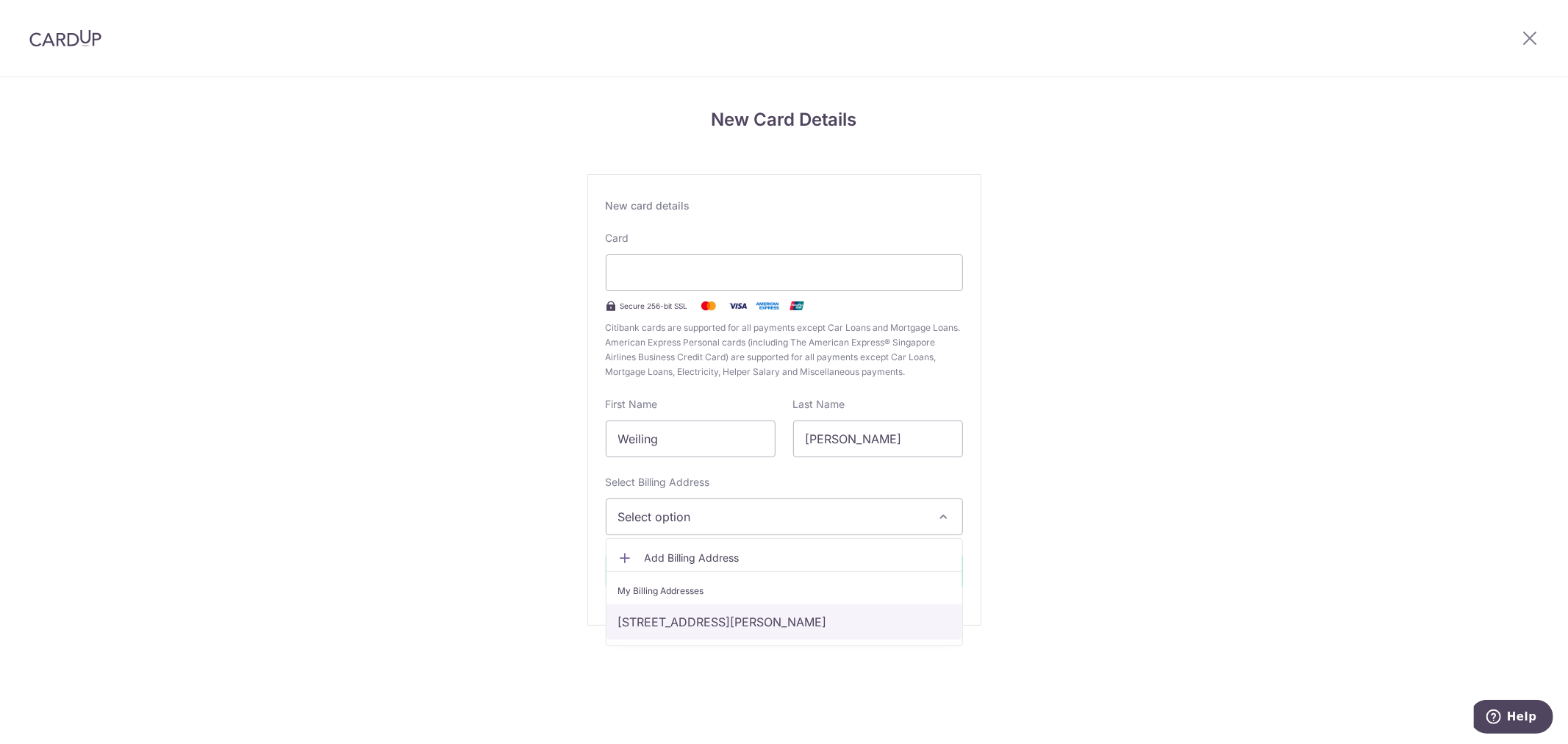
click at [727, 610] on link "131B Kim Tian Road, #12-179, Singapore, Singapore-162131" at bounding box center [784, 621] width 356 height 36
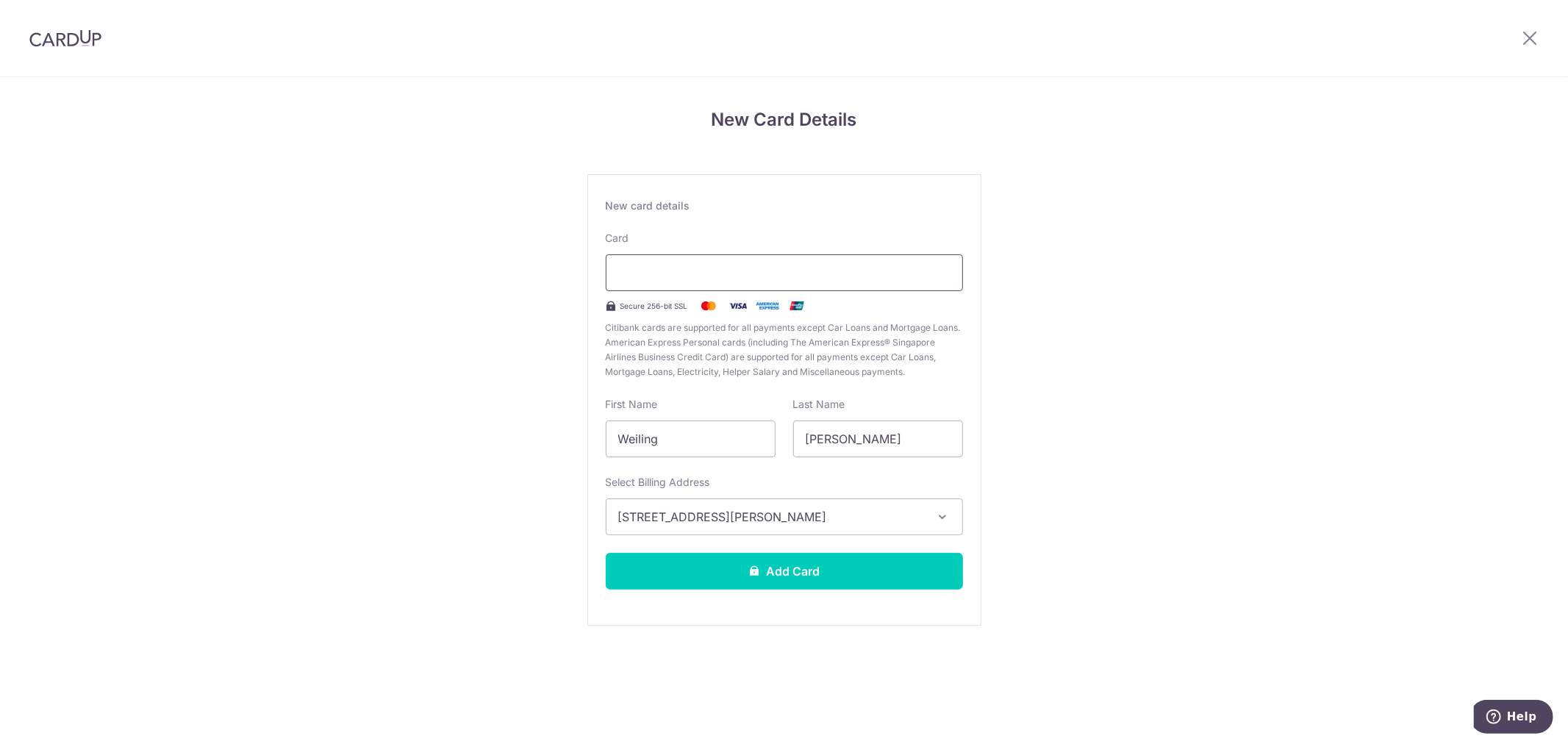
click at [894, 260] on div at bounding box center [784, 273] width 357 height 37
click at [861, 582] on button "Add Card" at bounding box center [784, 571] width 357 height 37
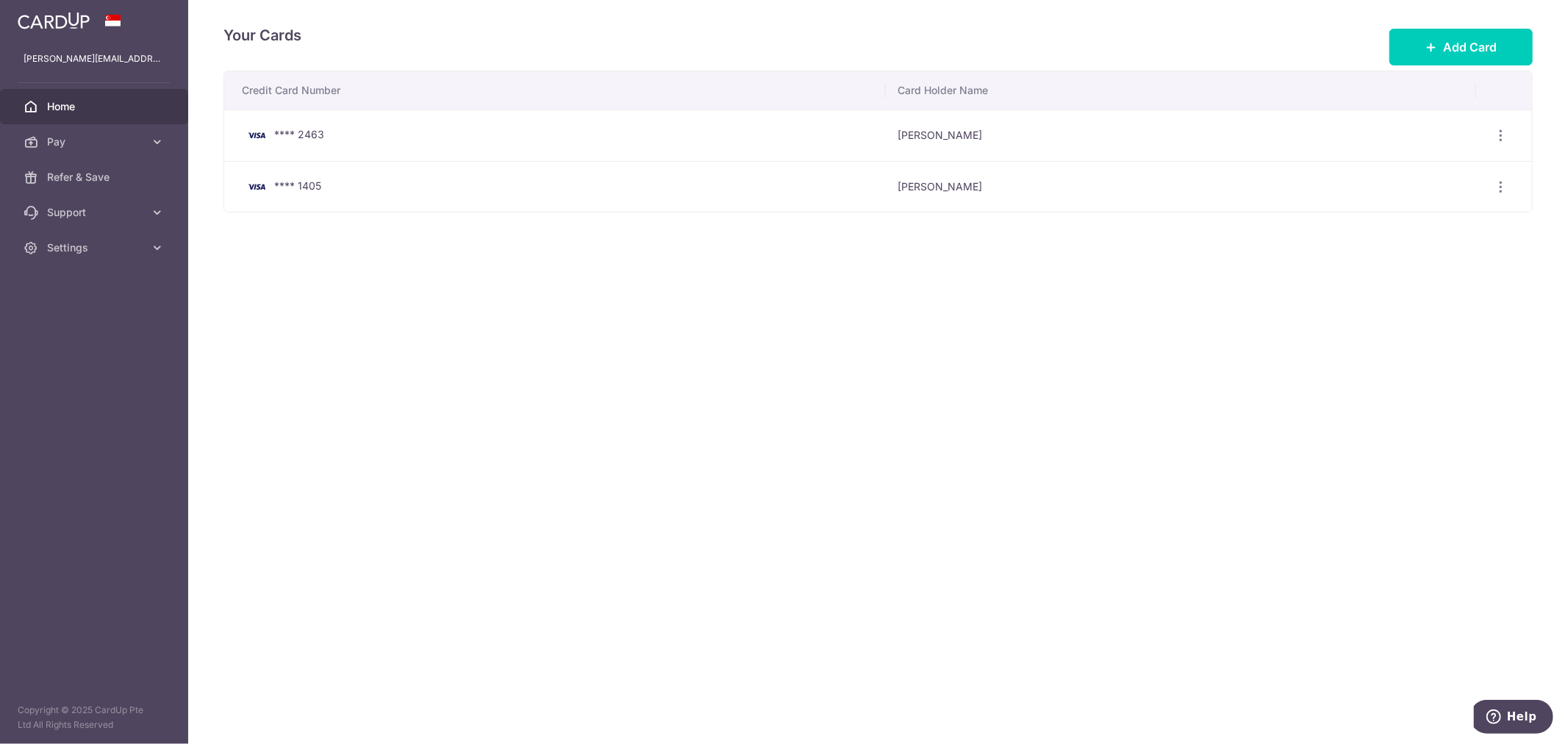
click at [67, 97] on link "Home" at bounding box center [94, 106] width 188 height 36
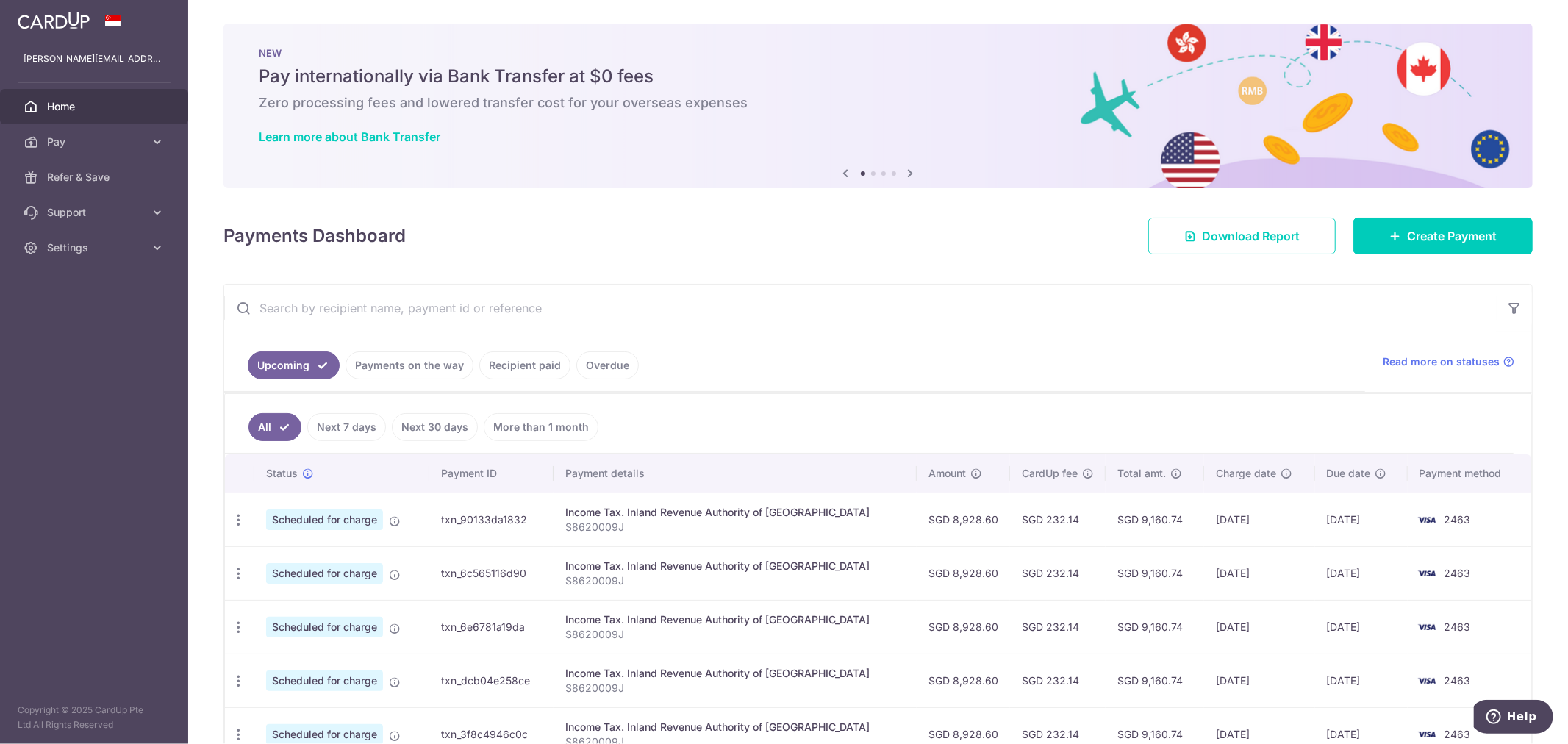
click at [982, 292] on input "text" at bounding box center [860, 308] width 1273 height 47
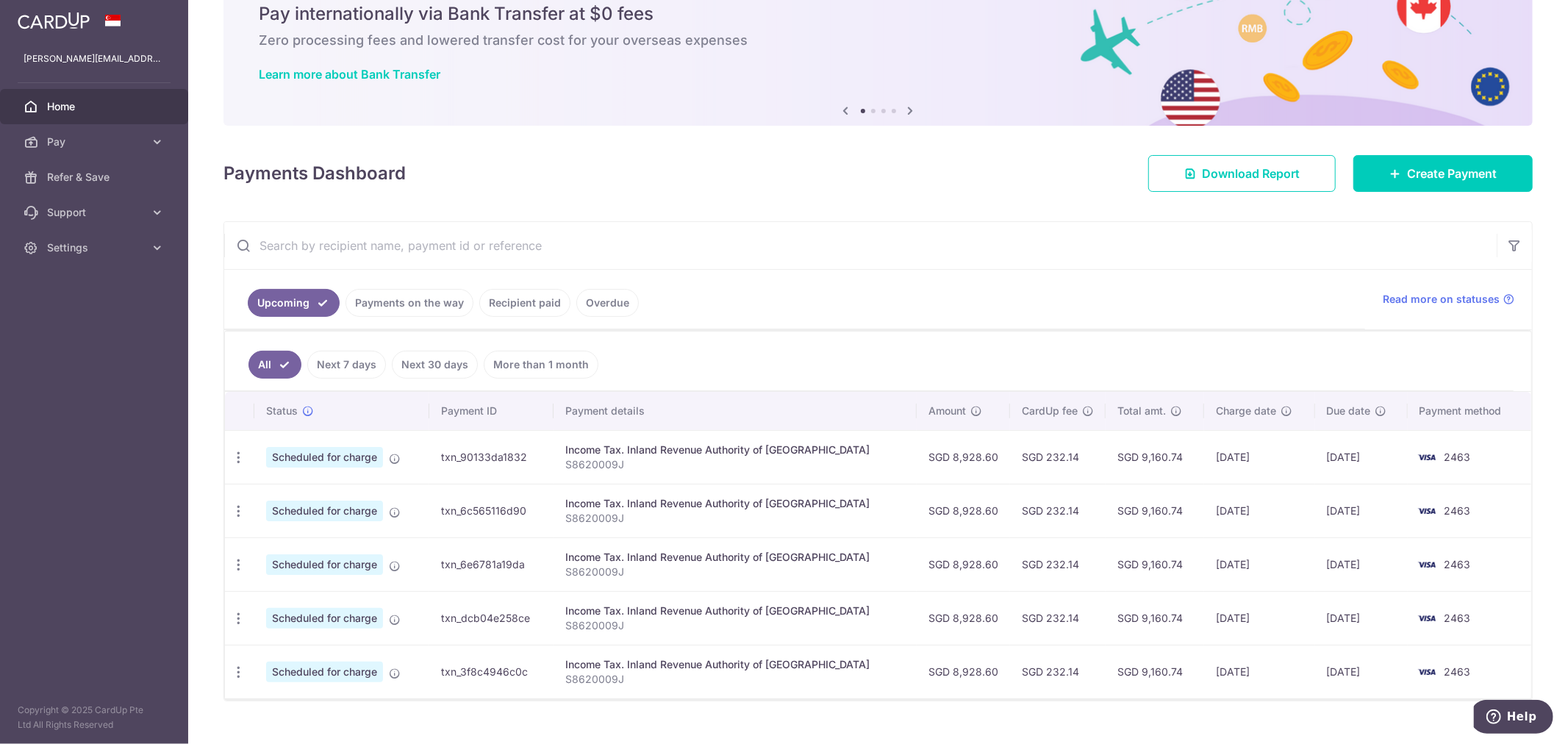
scroll to position [91, 0]
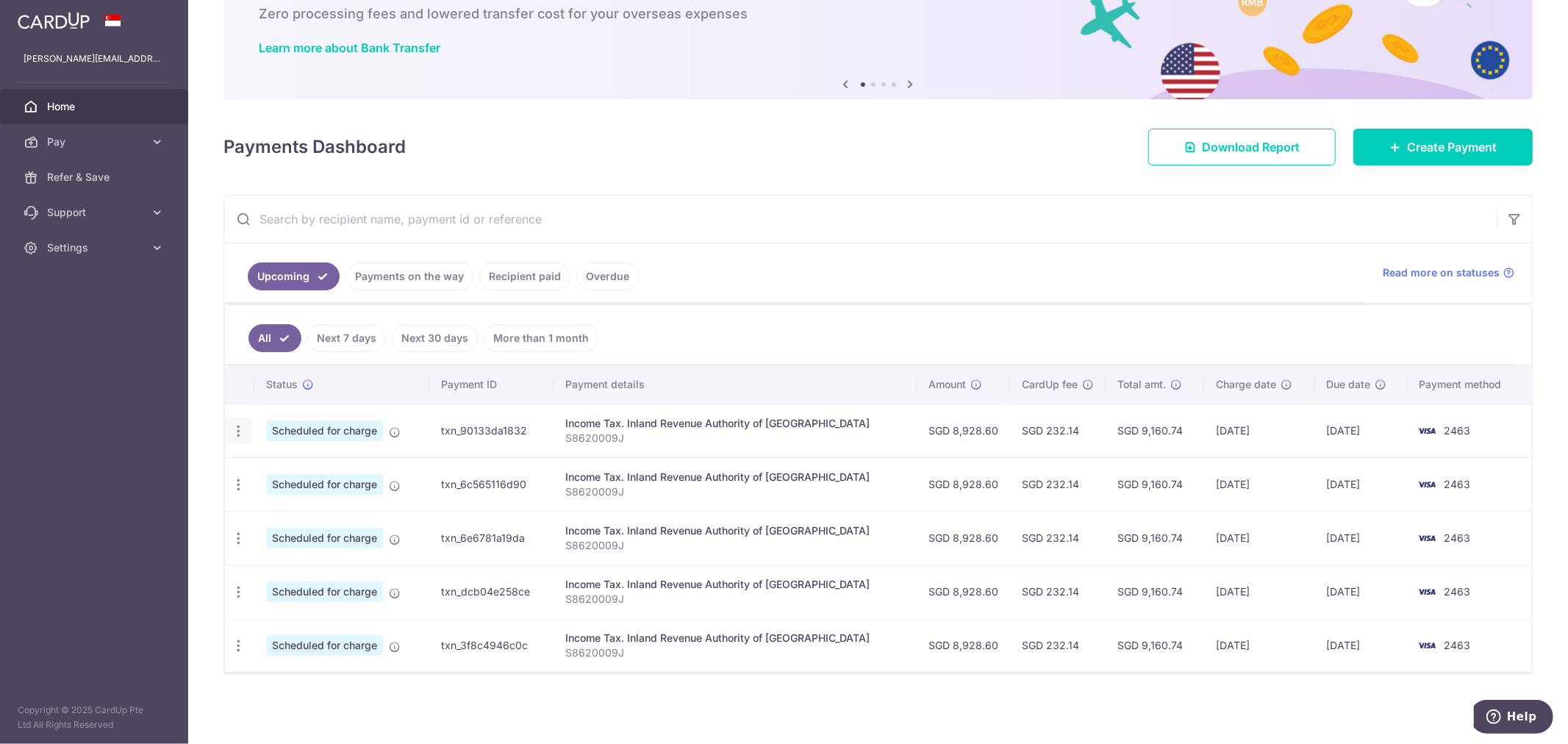
click at [241, 430] on icon "button" at bounding box center [238, 431] width 15 height 15
click at [303, 477] on span "Update payment" at bounding box center [317, 471] width 100 height 17
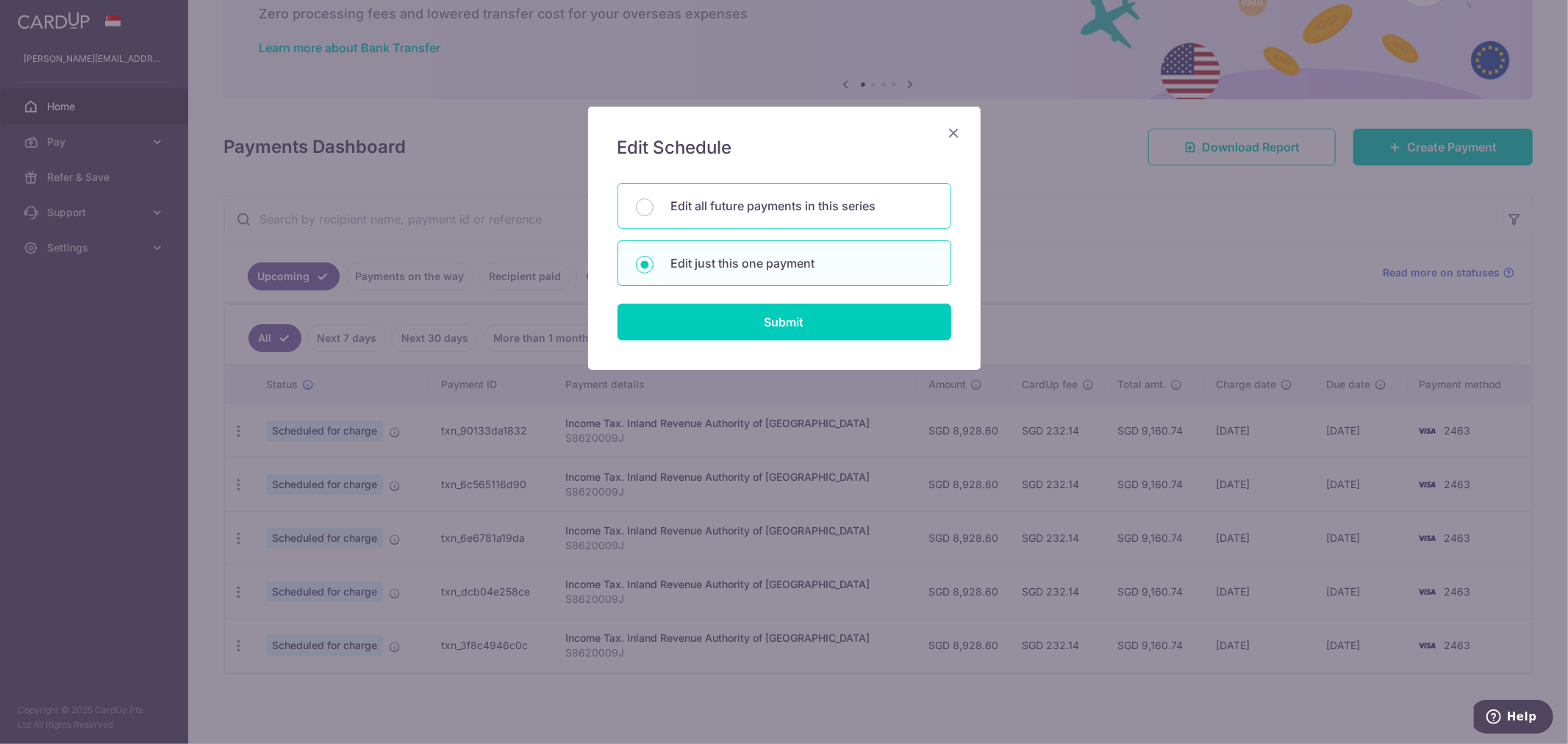
click at [790, 208] on p "Edit all future payments in this series" at bounding box center [802, 206] width 261 height 17
click at [653, 208] on input "Edit all future payments in this series" at bounding box center [645, 207] width 17 height 17
radio input "true"
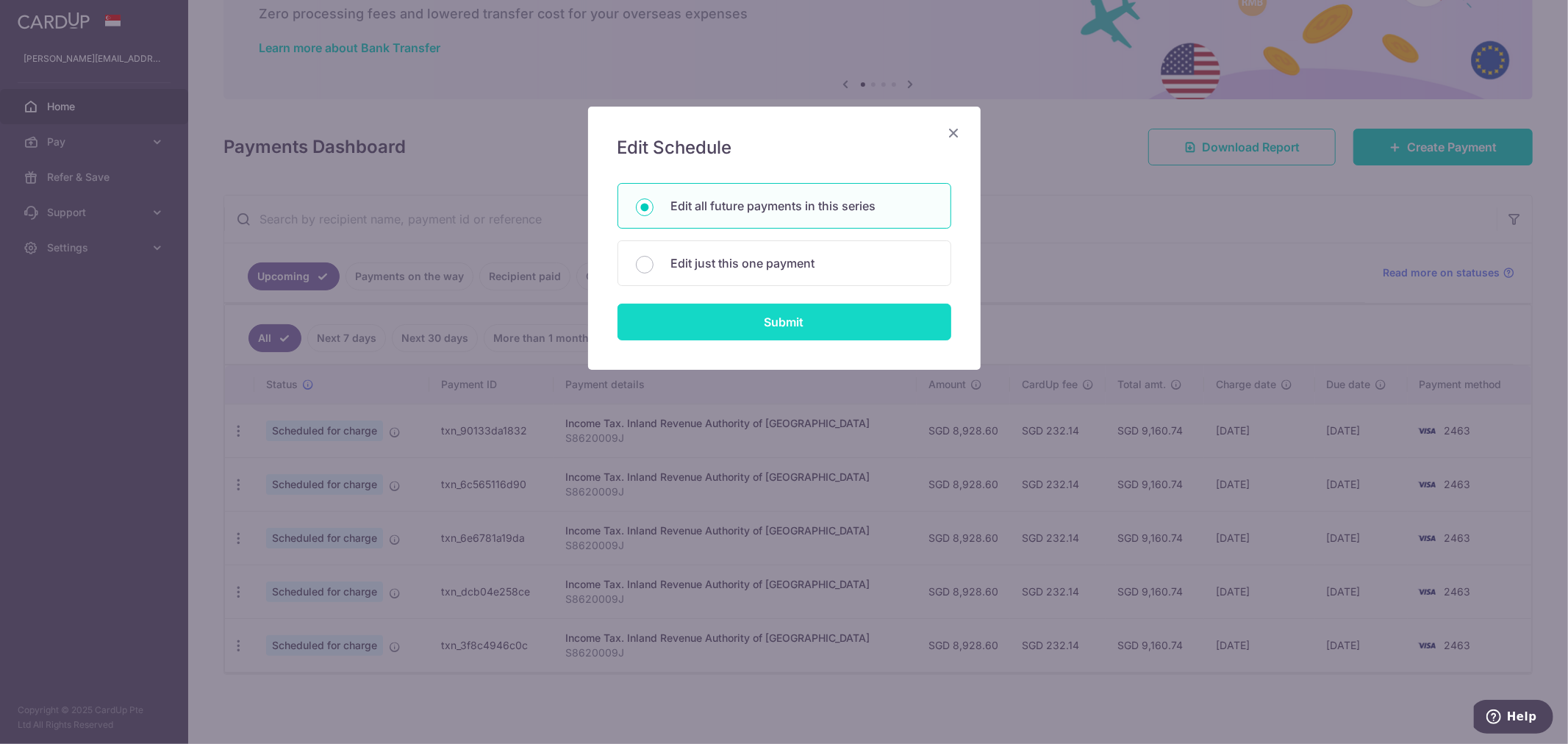
click at [787, 326] on input "Submit" at bounding box center [784, 322] width 334 height 37
radio input "true"
type input "8,928.60"
type input "S8620009J"
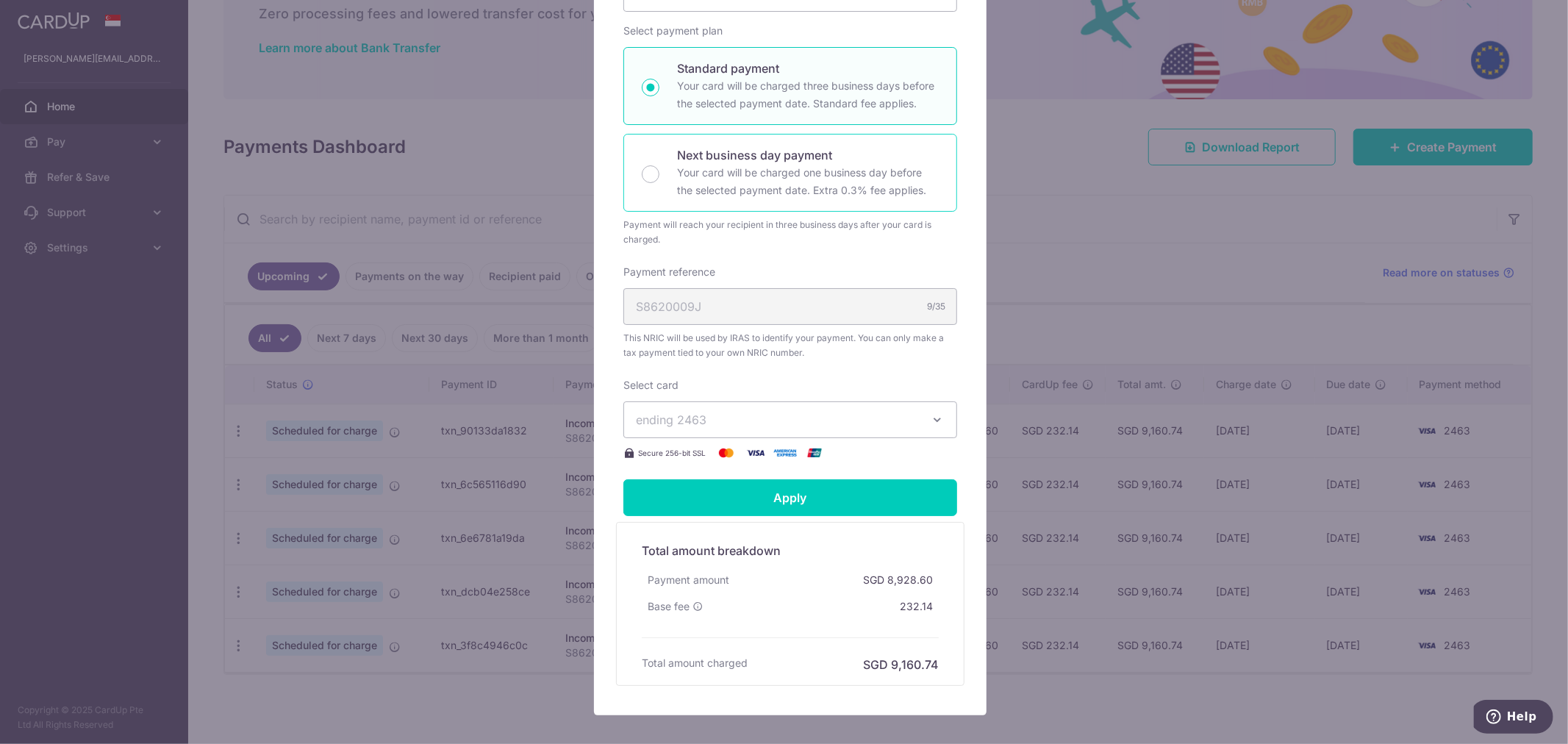
scroll to position [354, 0]
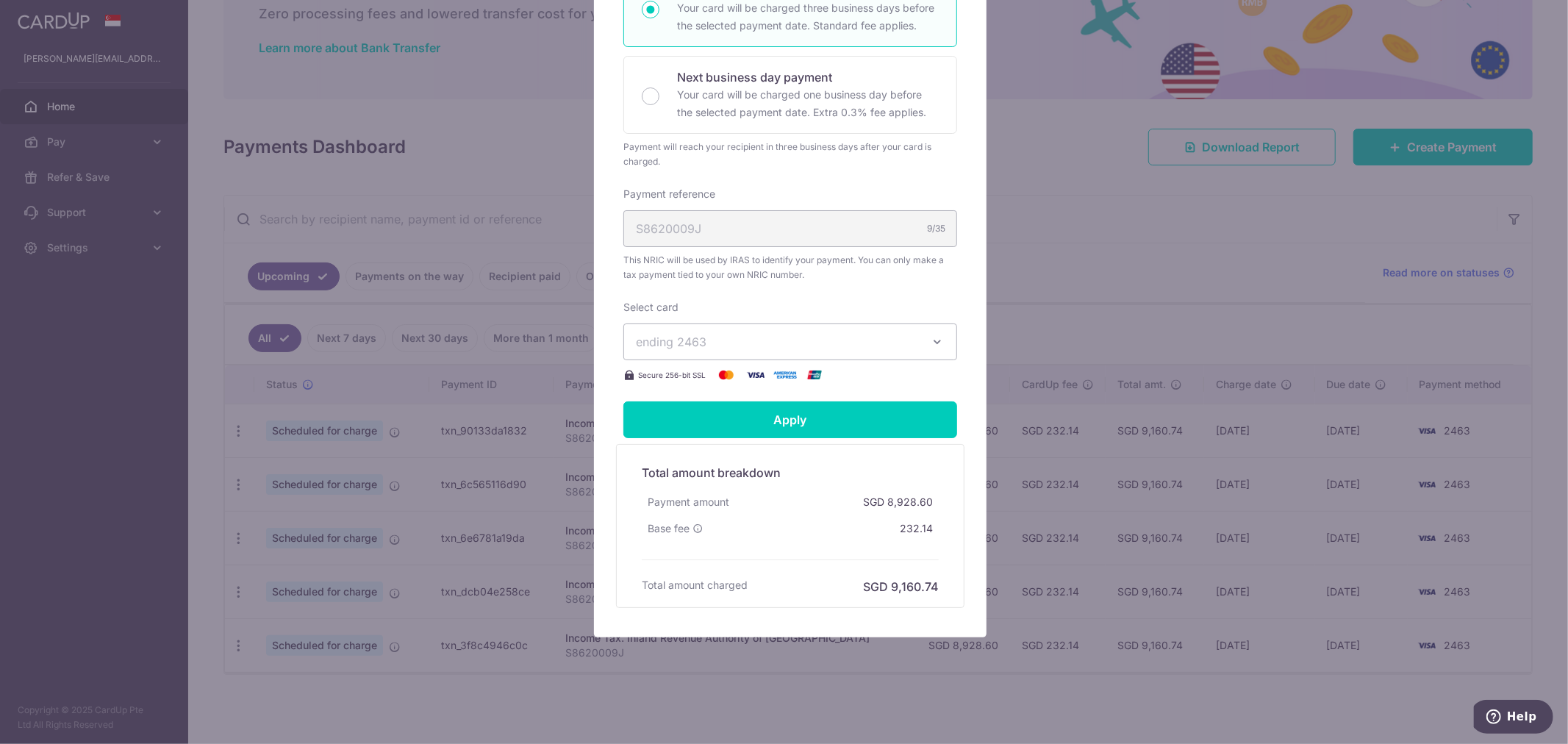
click at [787, 327] on button "ending 2463" at bounding box center [790, 342] width 334 height 37
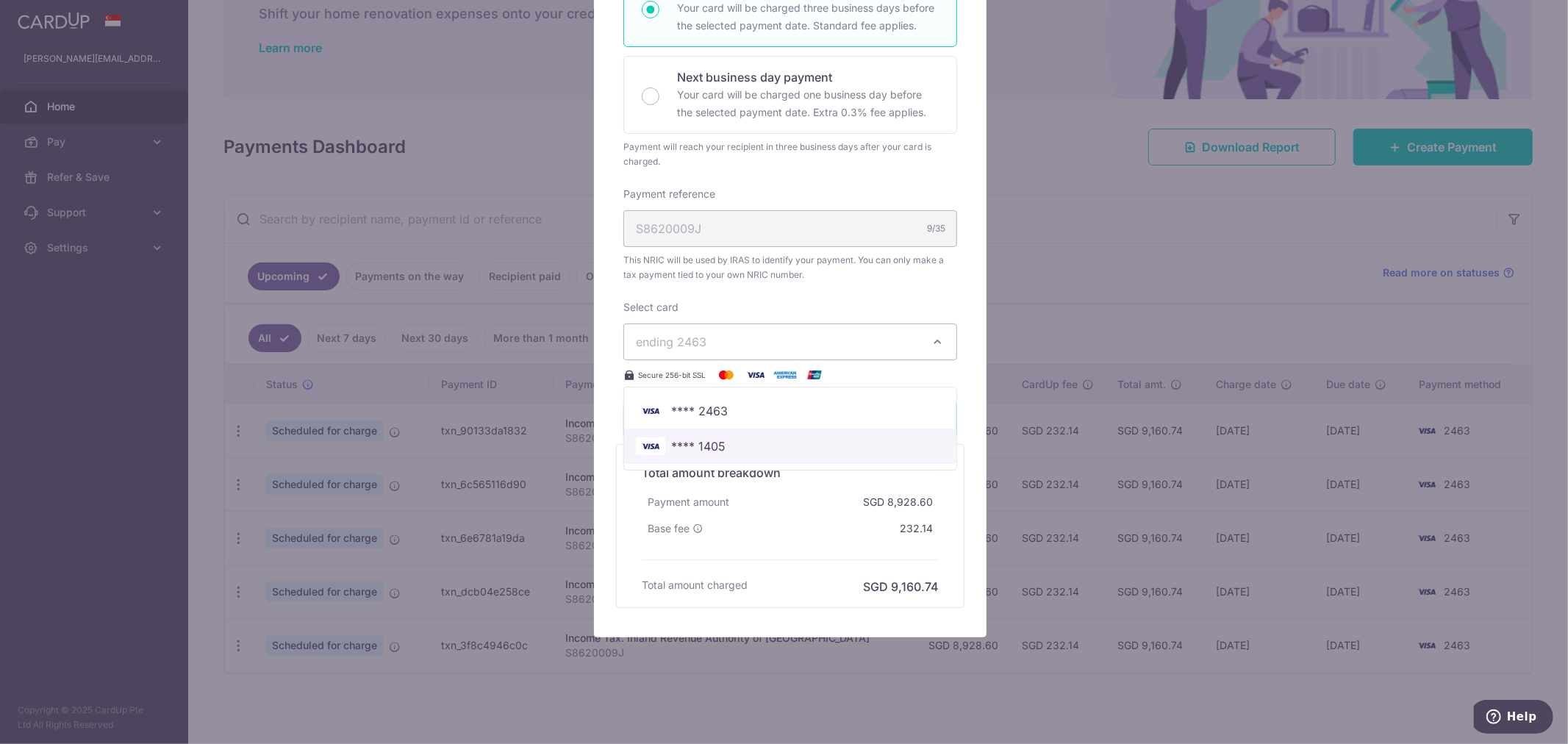
click at [766, 447] on span "**** 1405" at bounding box center [790, 446] width 309 height 17
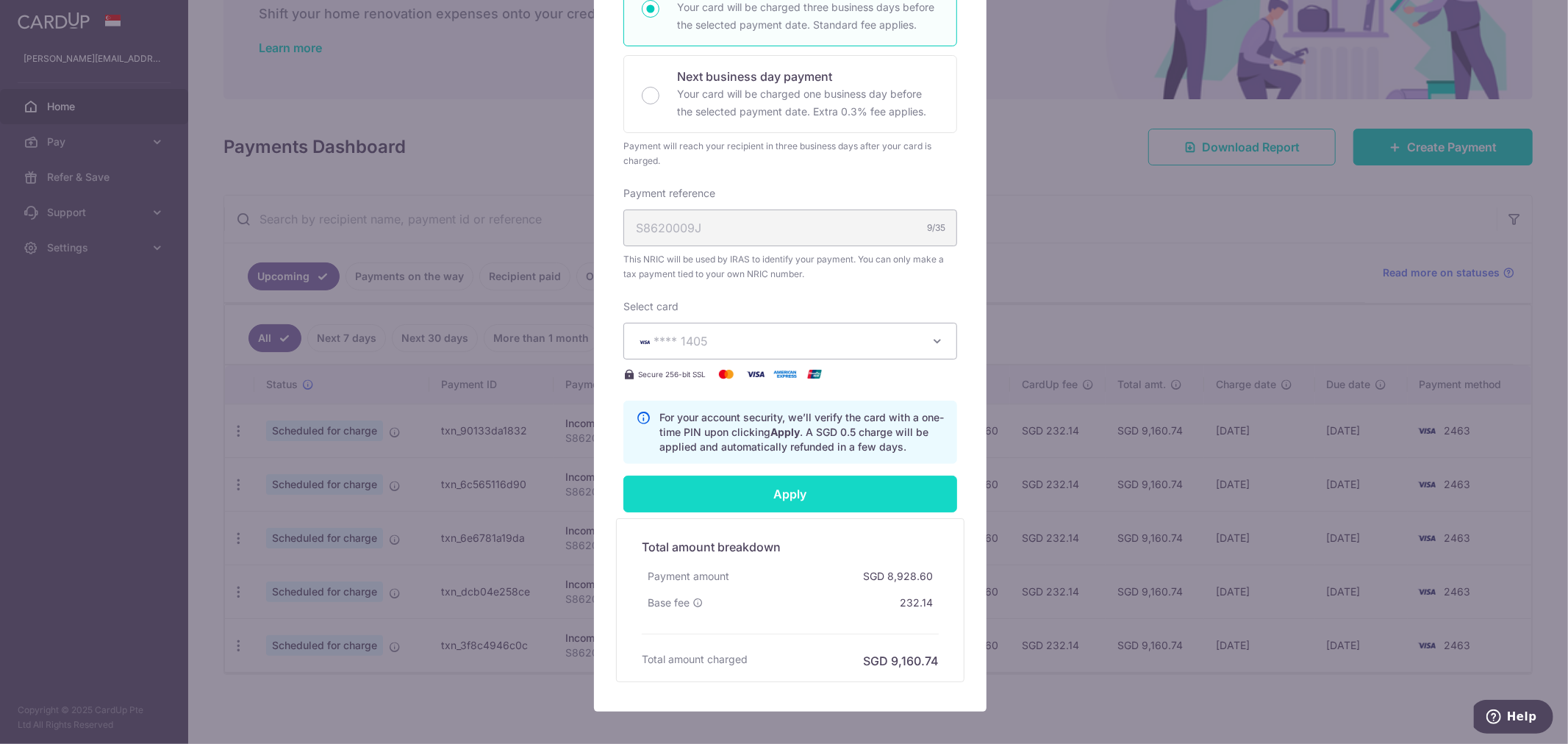
click at [771, 493] on input "Apply" at bounding box center [790, 494] width 334 height 37
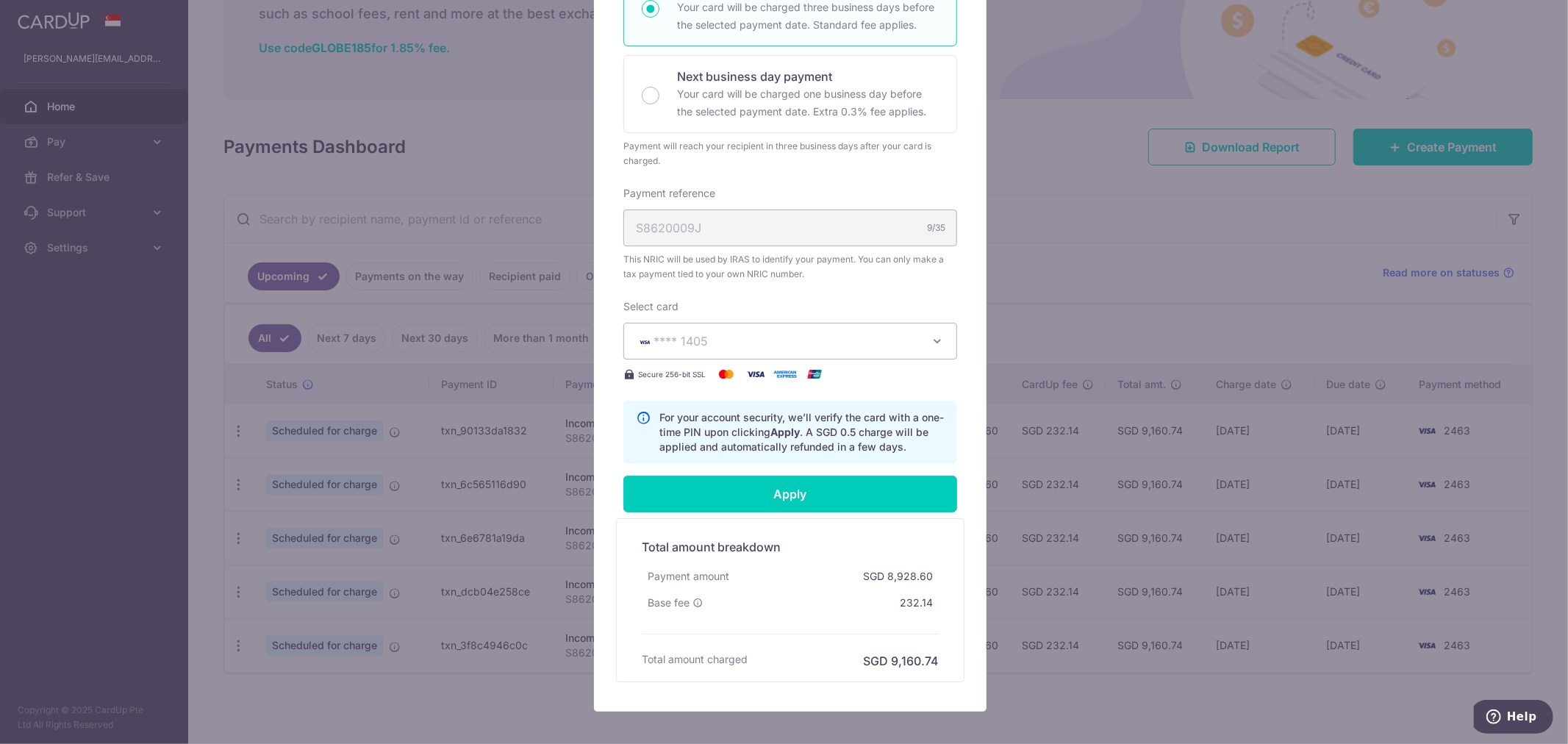
type input "Successfully Applied"
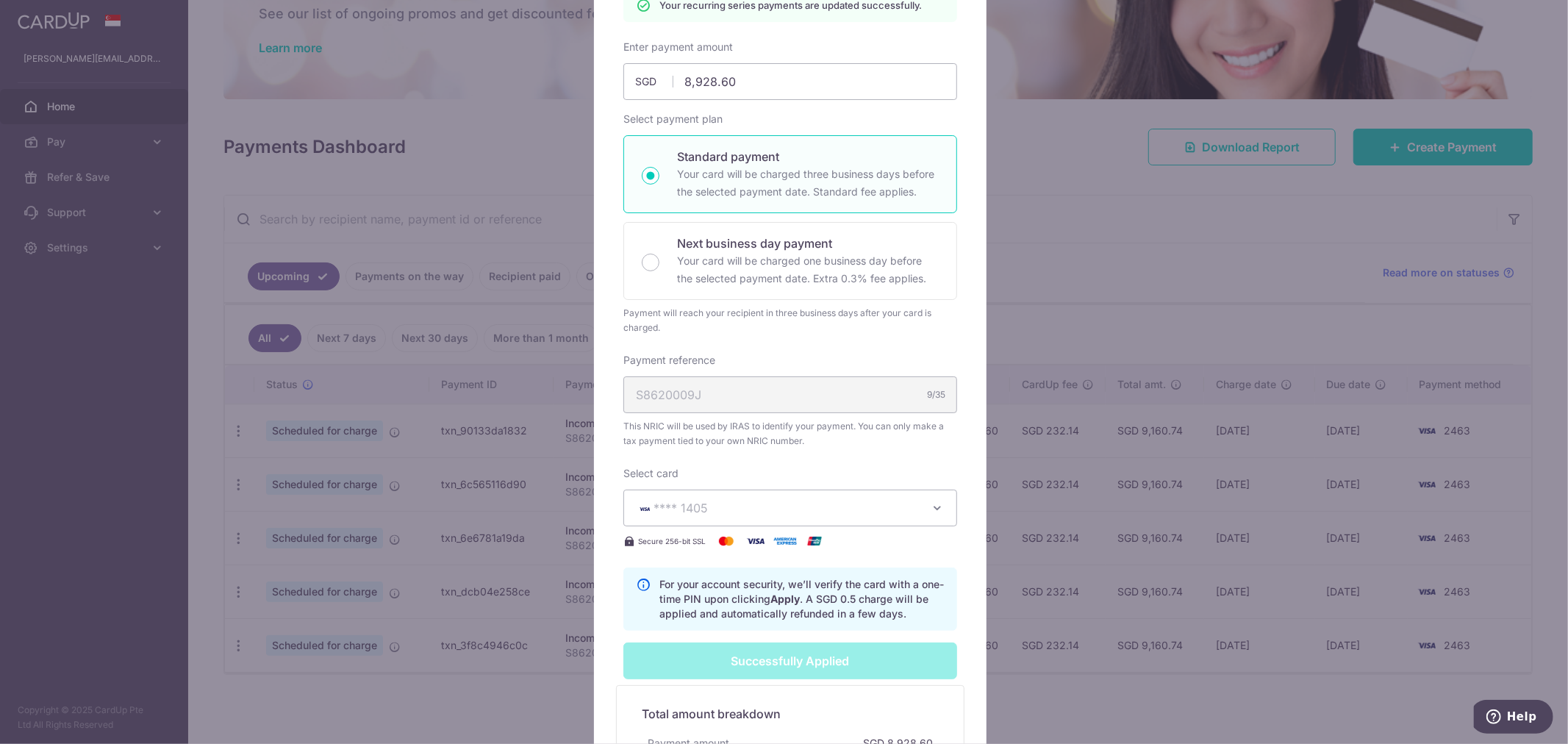
scroll to position [0, 0]
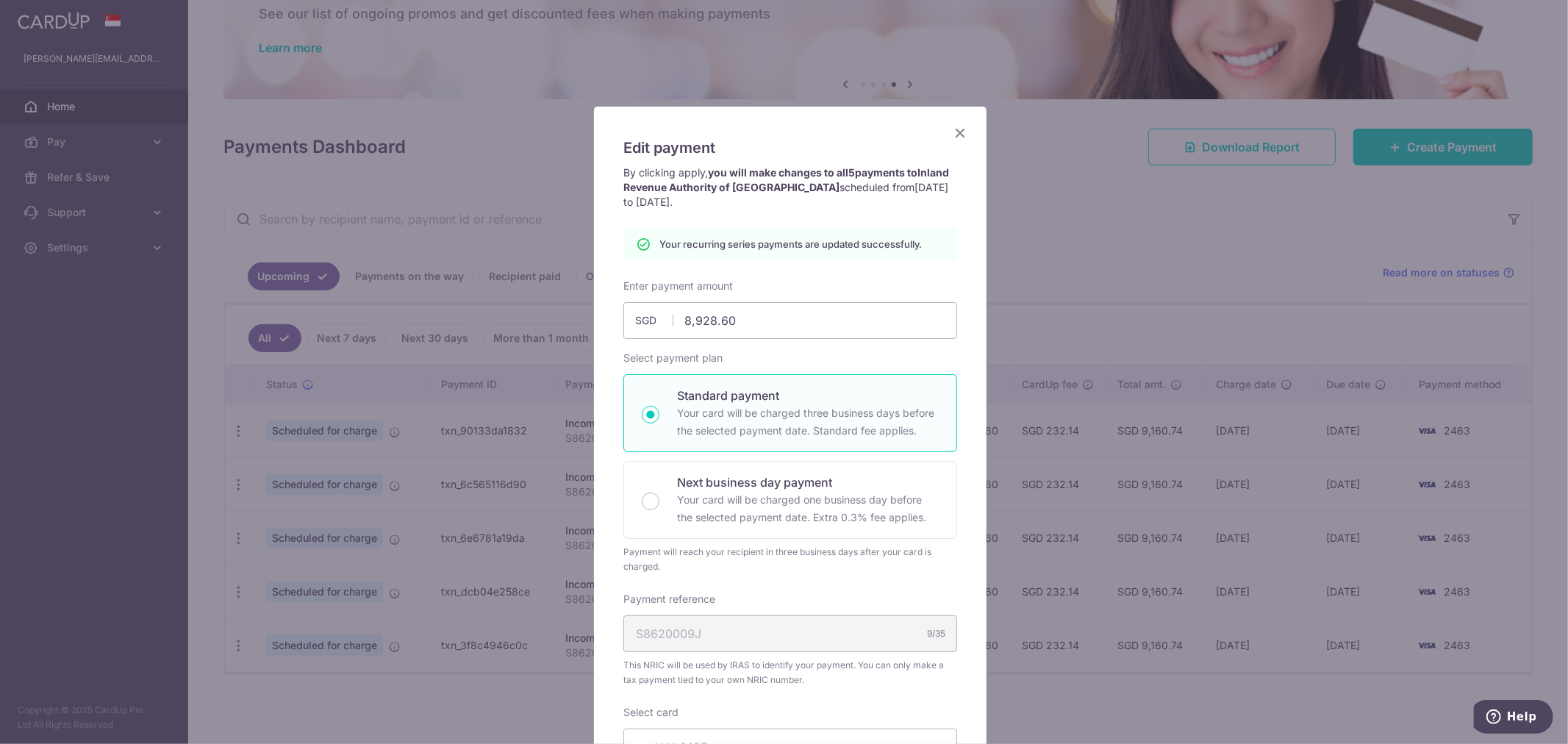
click at [951, 128] on icon "Close" at bounding box center [960, 132] width 17 height 18
